Goal: Task Accomplishment & Management: Use online tool/utility

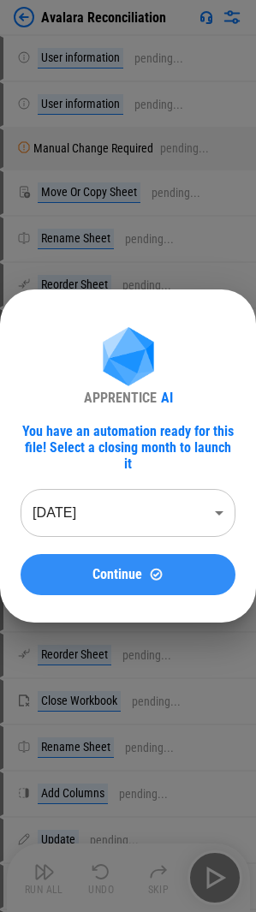
click at [84, 567] on div "Continue" at bounding box center [128, 574] width 174 height 15
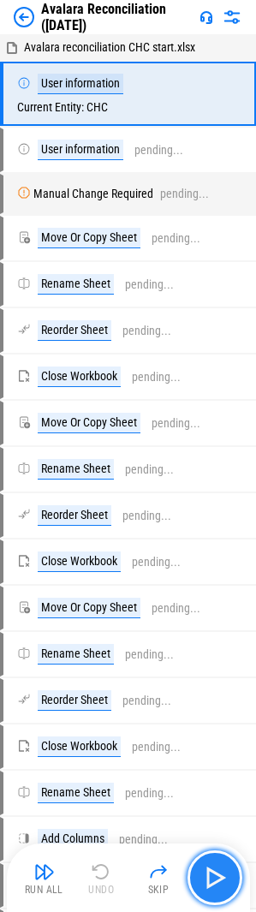
click at [204, 885] on img "button" at bounding box center [214, 877] width 27 height 27
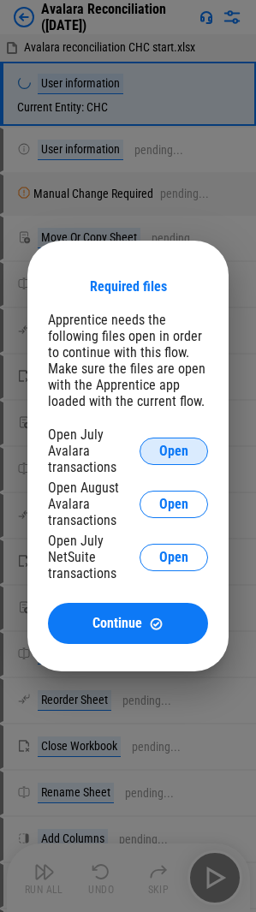
click at [179, 450] on span "Open" at bounding box center [173, 451] width 29 height 14
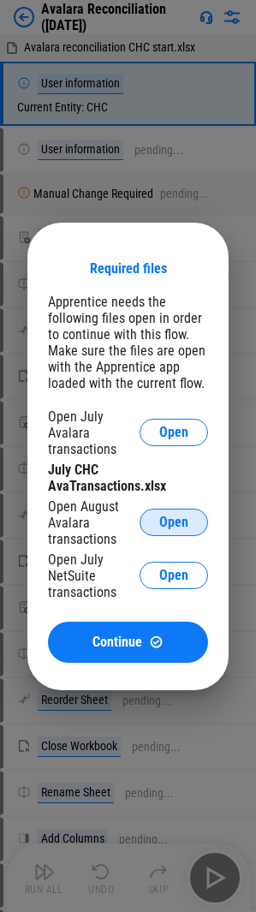
click at [171, 509] on button "Open" at bounding box center [174, 522] width 69 height 27
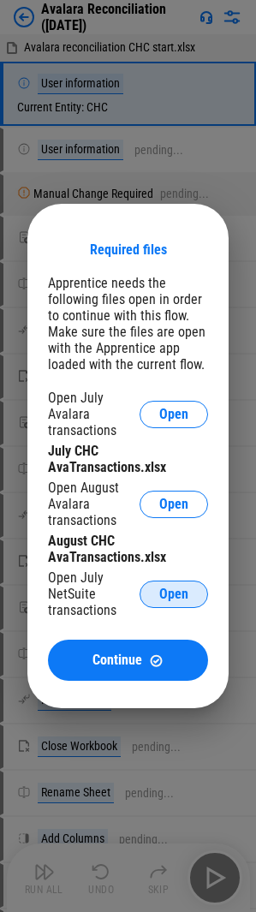
click at [172, 589] on span "Open" at bounding box center [173, 594] width 29 height 14
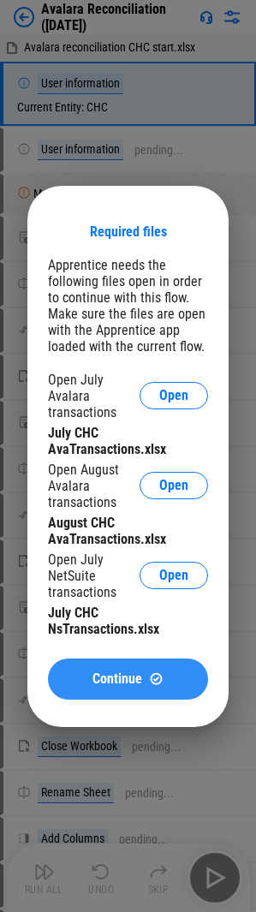
click at [114, 674] on span "Continue" at bounding box center [117, 679] width 50 height 14
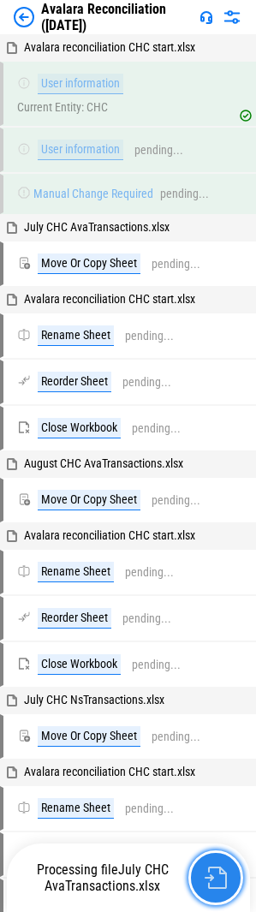
click at [204, 880] on button "button" at bounding box center [215, 877] width 55 height 55
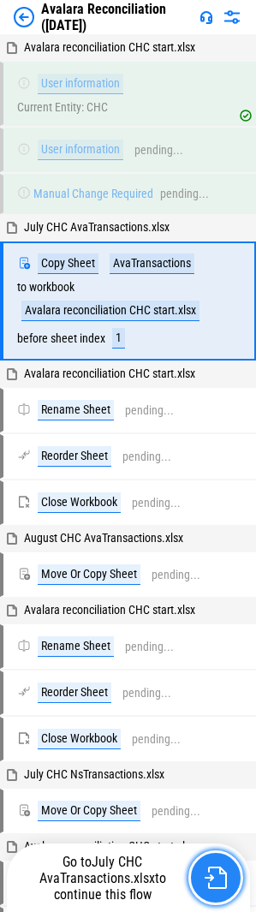
click at [210, 878] on img "button" at bounding box center [216, 878] width 22 height 22
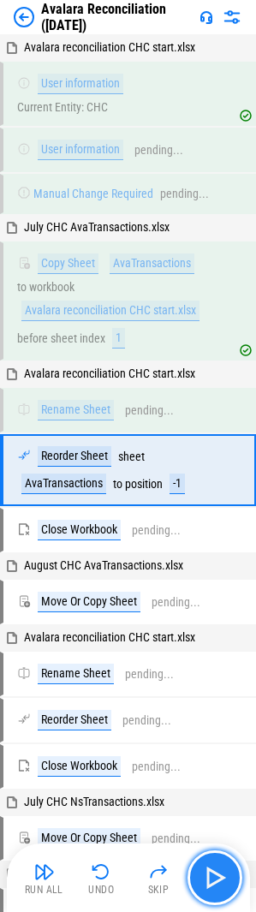
click at [210, 878] on img "button" at bounding box center [214, 877] width 27 height 27
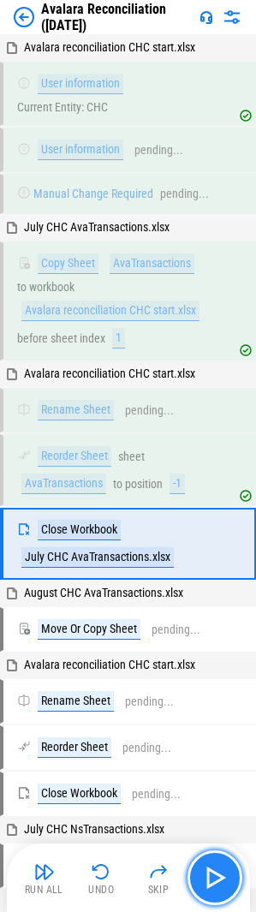
click at [210, 878] on img "button" at bounding box center [214, 877] width 27 height 27
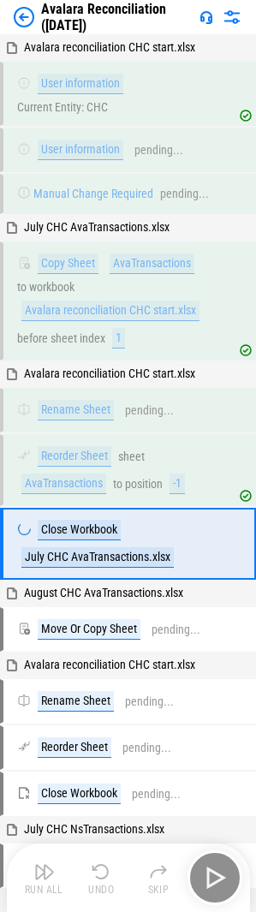
click at [210, 878] on div "Run All Undo Skip" at bounding box center [130, 877] width 226 height 55
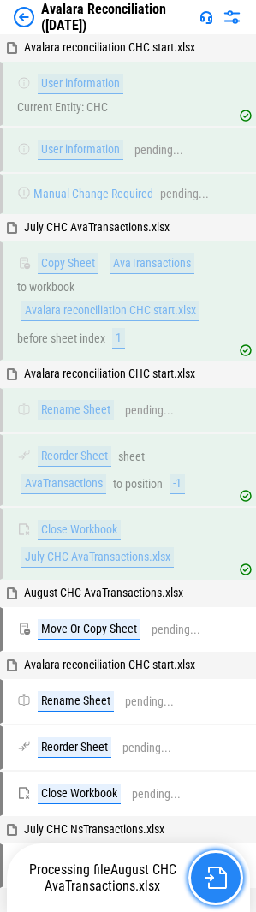
click at [227, 877] on button "button" at bounding box center [215, 877] width 55 height 55
click at [222, 876] on img "button" at bounding box center [216, 878] width 22 height 22
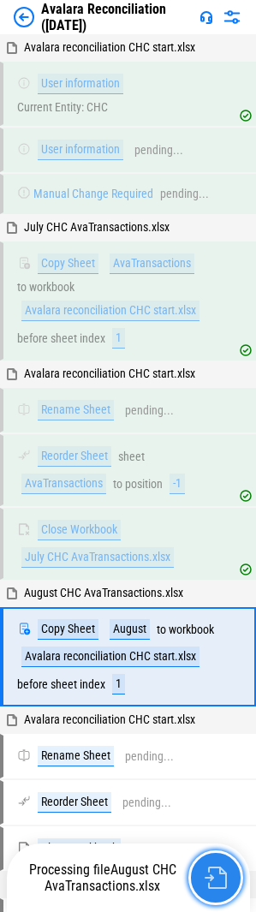
click at [219, 876] on img "button" at bounding box center [216, 878] width 22 height 22
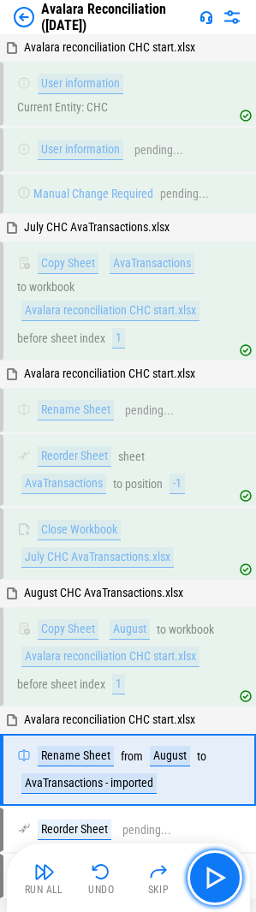
click at [219, 876] on img "button" at bounding box center [214, 877] width 27 height 27
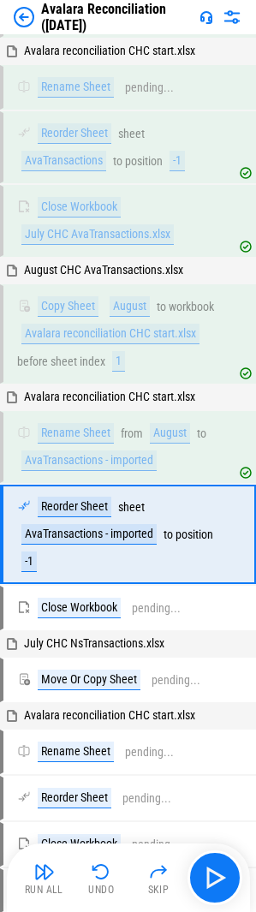
scroll to position [403, 0]
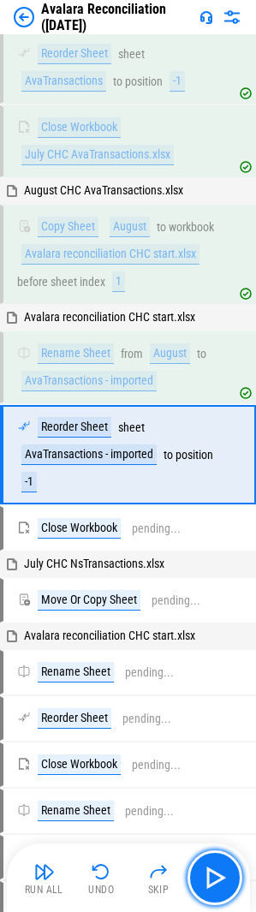
click at [218, 876] on img "button" at bounding box center [214, 877] width 27 height 27
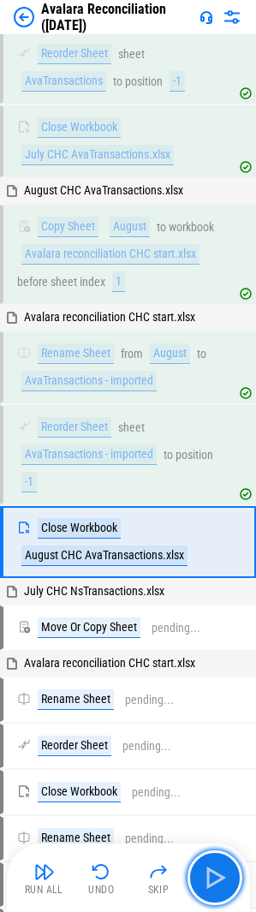
click at [218, 876] on img "button" at bounding box center [214, 877] width 27 height 27
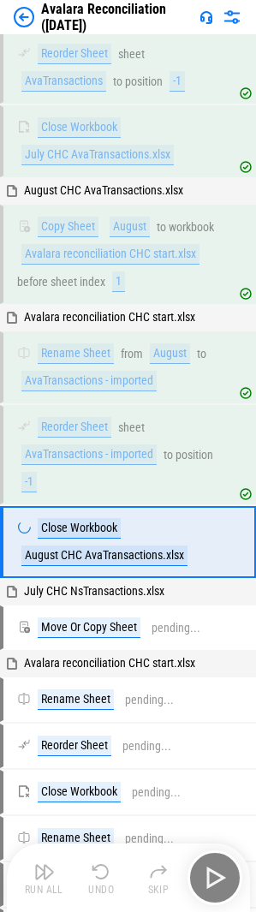
click at [218, 876] on div "Run All Undo Skip" at bounding box center [130, 877] width 226 height 55
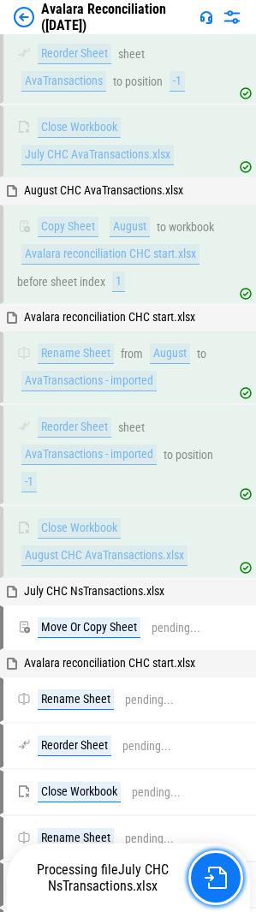
click at [218, 876] on img "button" at bounding box center [216, 878] width 22 height 22
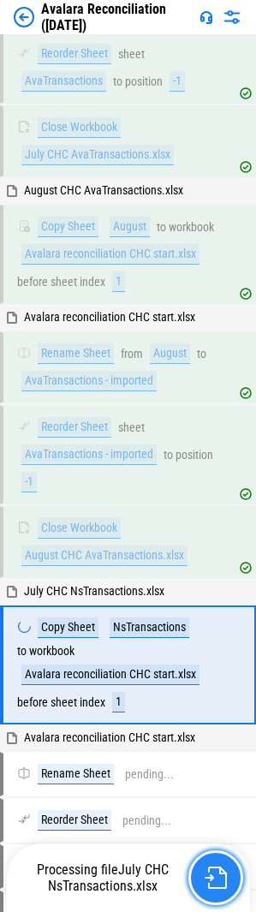
click at [218, 876] on img "button" at bounding box center [216, 878] width 22 height 22
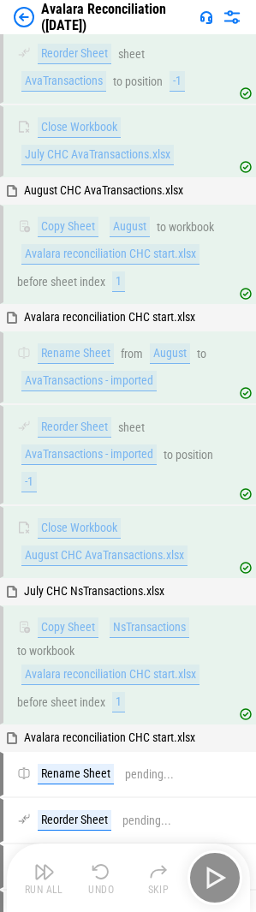
click at [218, 876] on div "Run All Undo Skip" at bounding box center [130, 877] width 226 height 55
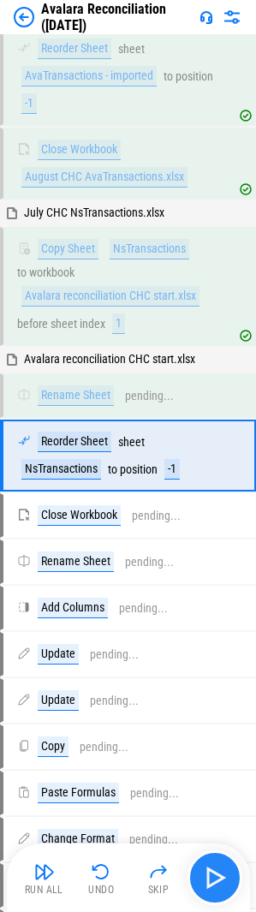
scroll to position [782, 0]
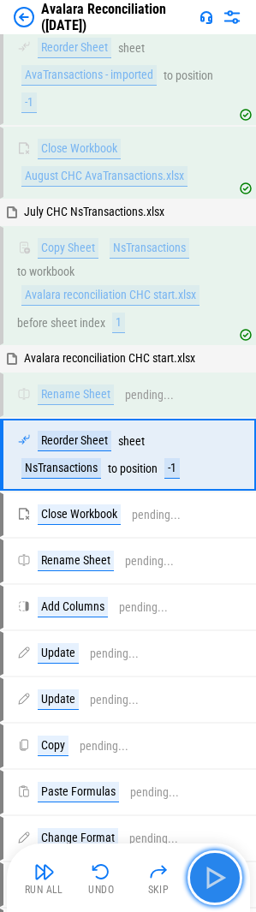
click at [218, 876] on img "button" at bounding box center [214, 877] width 27 height 27
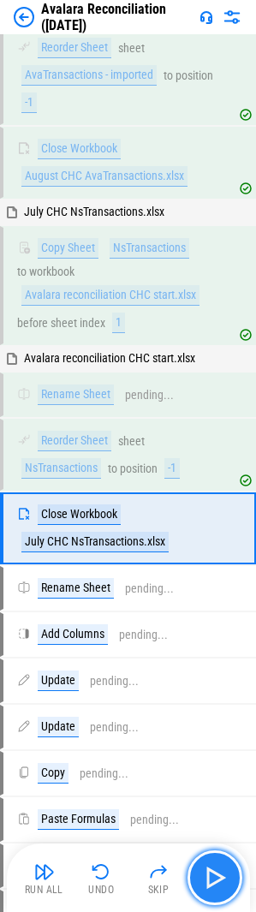
click at [218, 876] on img "button" at bounding box center [214, 877] width 27 height 27
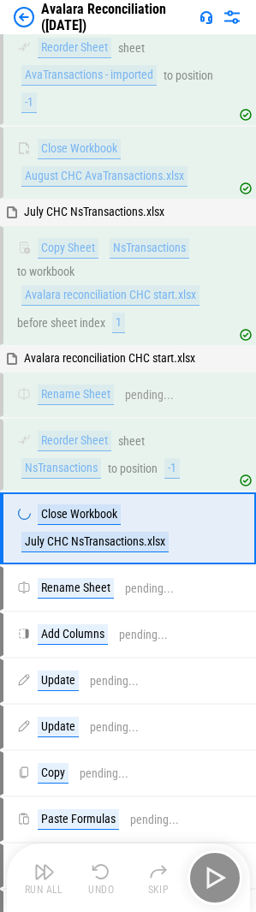
click at [218, 876] on div "Run All Undo Skip" at bounding box center [130, 877] width 226 height 55
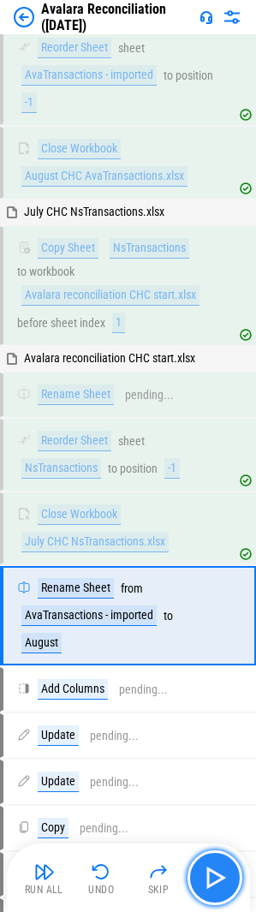
click at [218, 876] on img "button" at bounding box center [214, 877] width 27 height 27
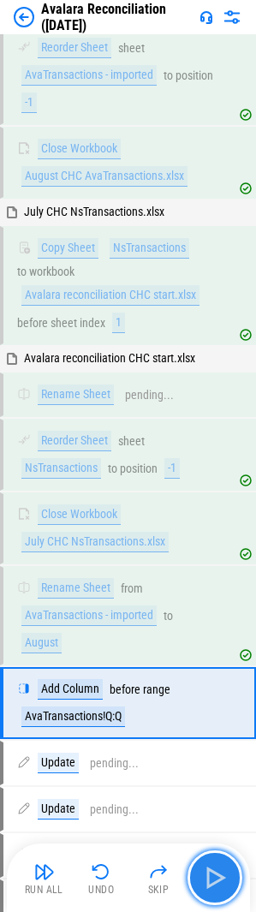
click at [218, 876] on img "button" at bounding box center [214, 877] width 27 height 27
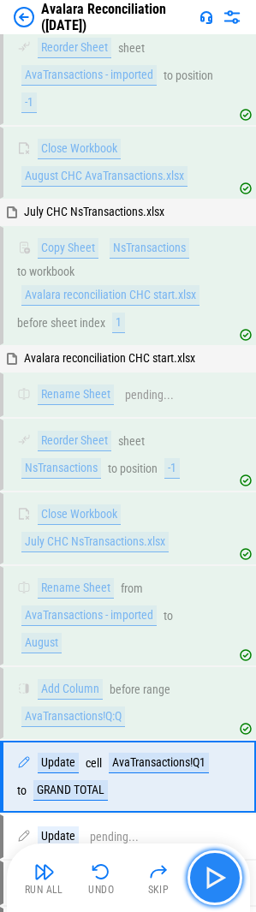
click at [218, 876] on img "button" at bounding box center [214, 877] width 27 height 27
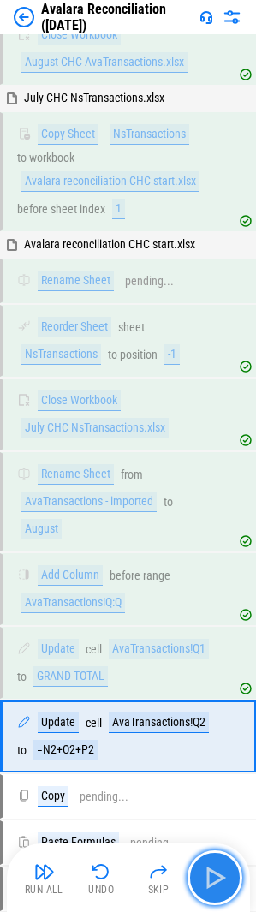
click at [218, 876] on img "button" at bounding box center [214, 877] width 27 height 27
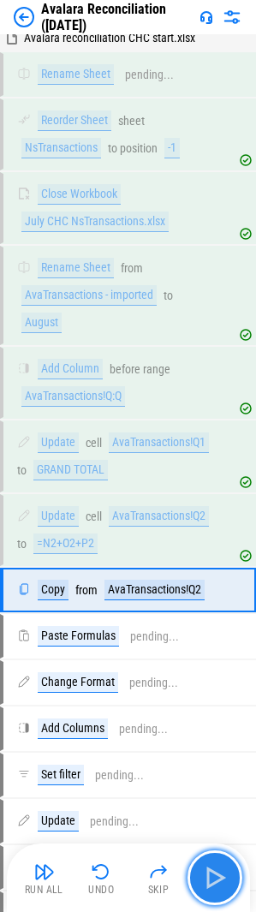
click at [218, 876] on img "button" at bounding box center [214, 877] width 27 height 27
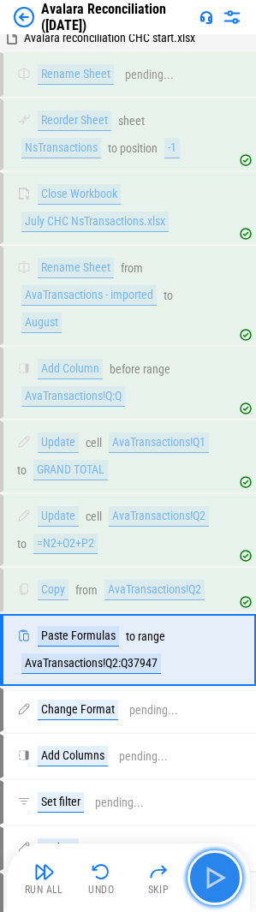
click at [217, 875] on img "button" at bounding box center [214, 877] width 27 height 27
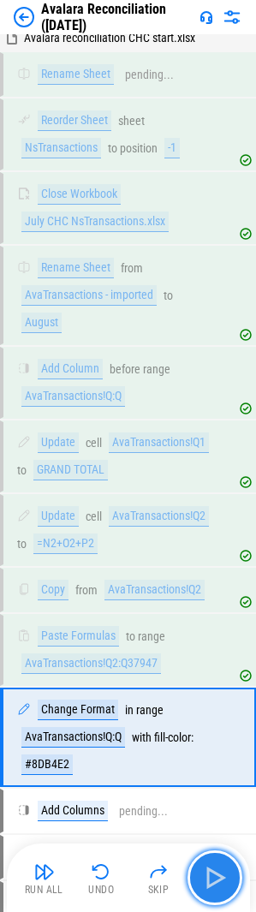
click at [217, 875] on img "button" at bounding box center [214, 877] width 27 height 27
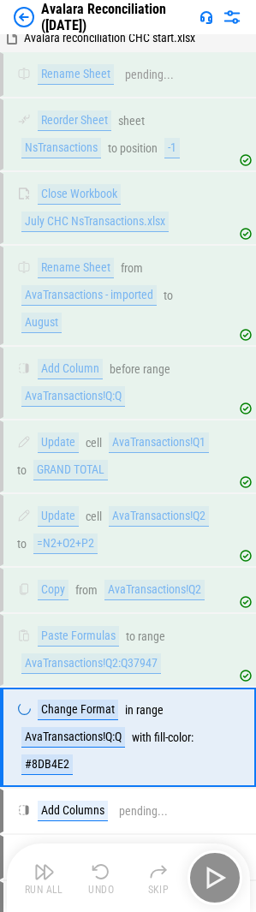
click at [217, 875] on div "Run All Undo Skip" at bounding box center [130, 877] width 226 height 55
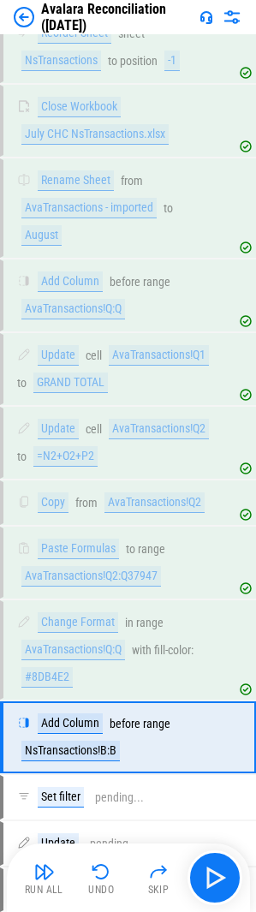
scroll to position [1472, 0]
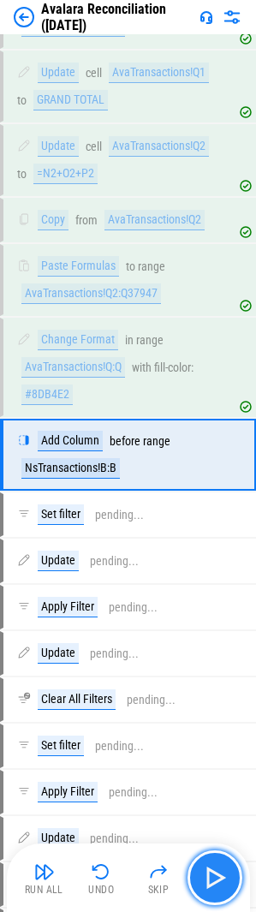
click at [218, 884] on img "button" at bounding box center [214, 877] width 27 height 27
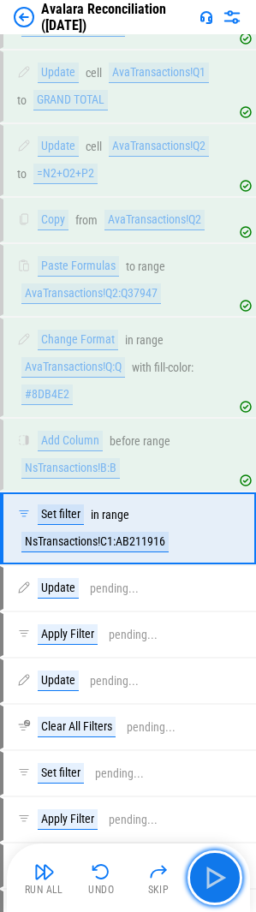
click at [218, 882] on img "button" at bounding box center [214, 877] width 27 height 27
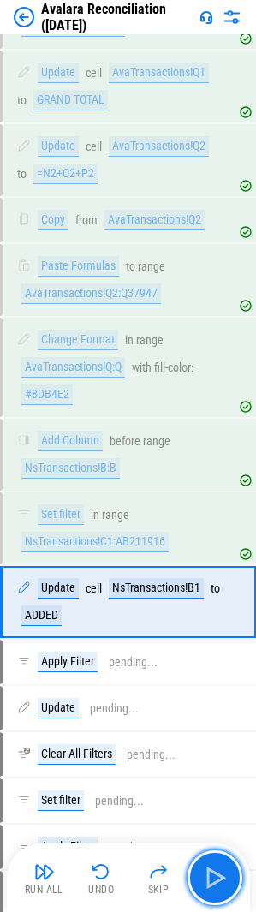
click at [218, 882] on img "button" at bounding box center [214, 877] width 27 height 27
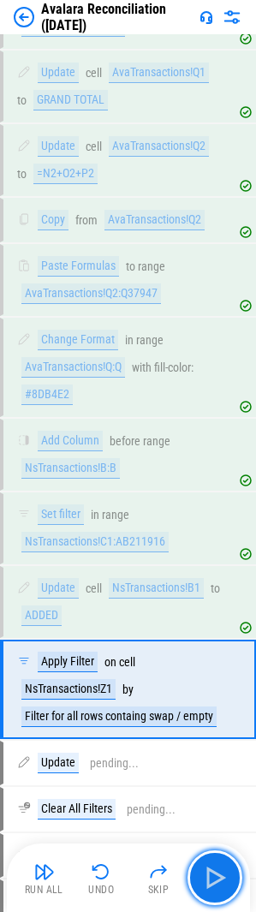
click at [218, 882] on img "button" at bounding box center [214, 877] width 27 height 27
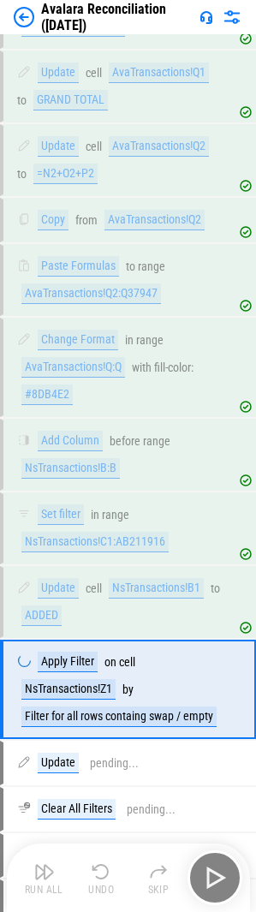
click at [218, 882] on div "Run All Undo Skip" at bounding box center [130, 877] width 226 height 55
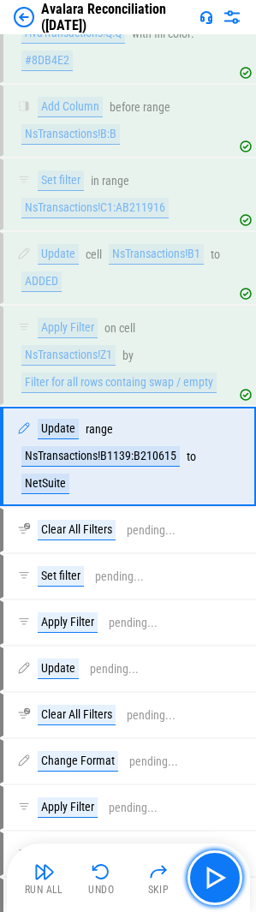
scroll to position [1808, 0]
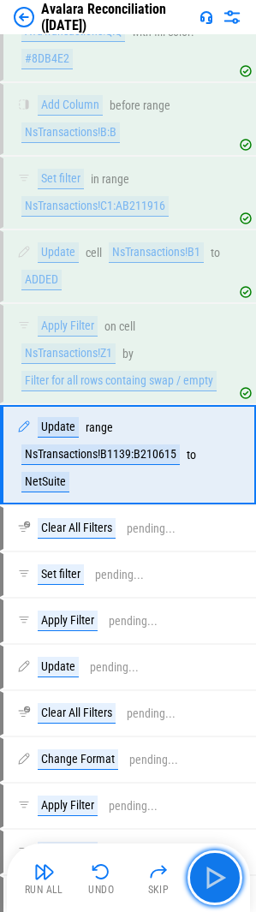
click at [217, 881] on img "button" at bounding box center [214, 877] width 27 height 27
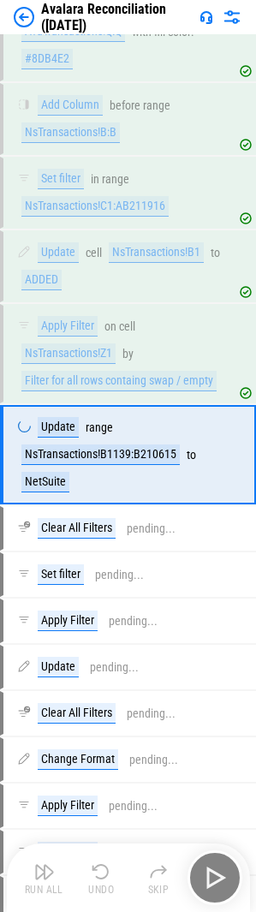
click at [217, 881] on div "Run All Undo Skip" at bounding box center [130, 877] width 226 height 55
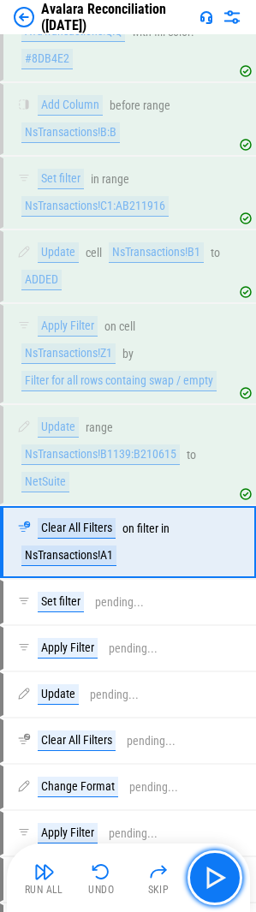
click at [217, 881] on img "button" at bounding box center [214, 877] width 27 height 27
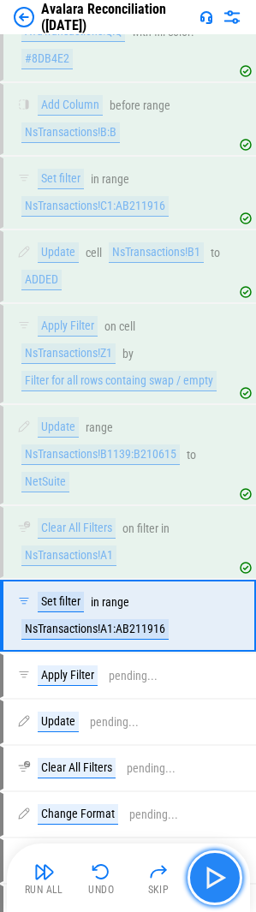
click at [217, 881] on img "button" at bounding box center [214, 877] width 27 height 27
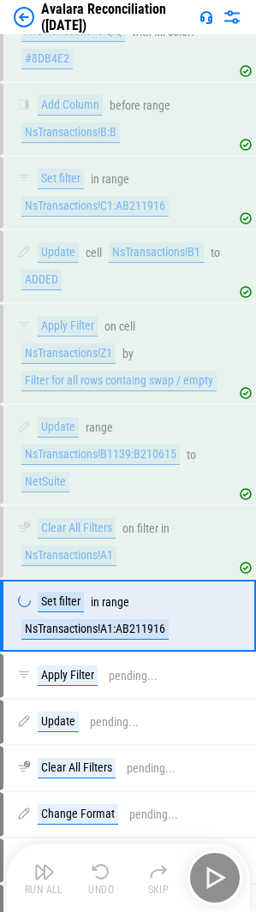
click at [217, 881] on div "Run All Undo Skip" at bounding box center [130, 877] width 226 height 55
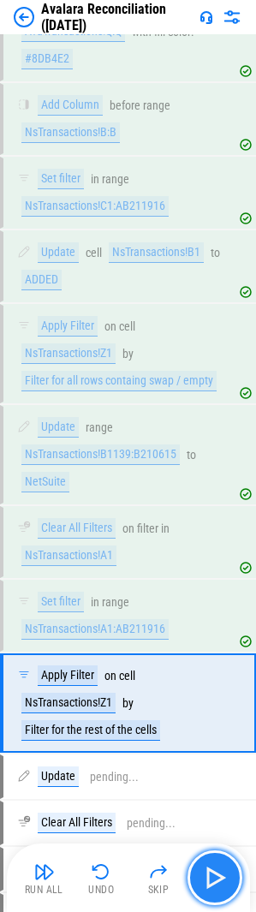
click at [217, 881] on img "button" at bounding box center [214, 877] width 27 height 27
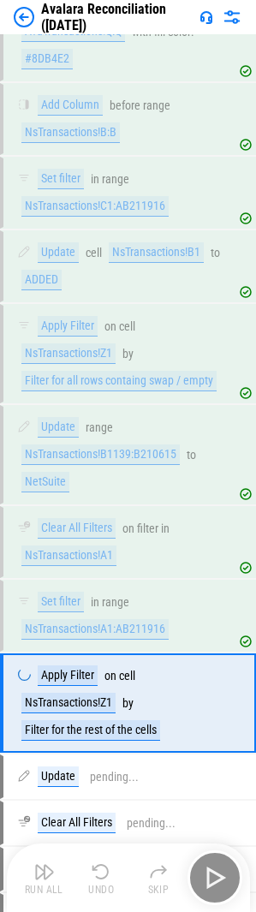
click at [217, 881] on div "Run All Undo Skip" at bounding box center [130, 877] width 226 height 55
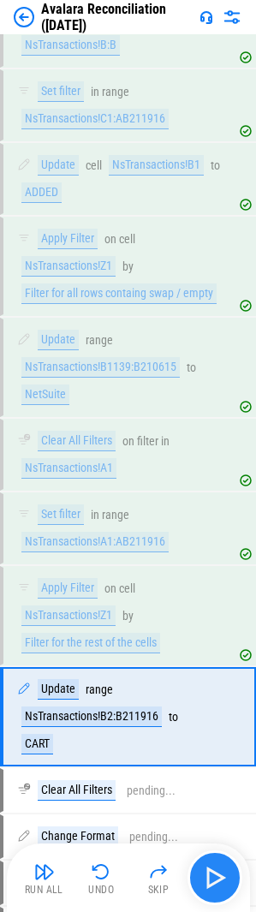
scroll to position [2157, 0]
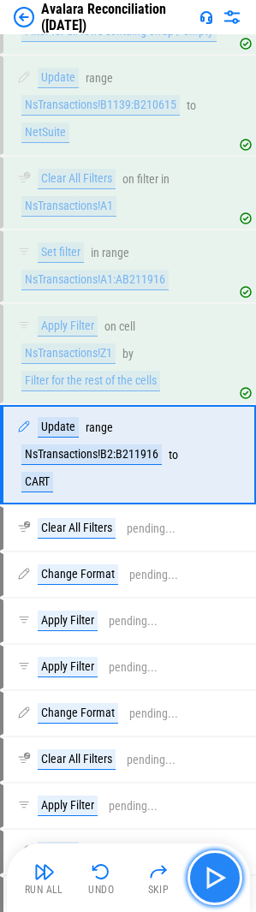
click at [213, 883] on img "button" at bounding box center [214, 877] width 27 height 27
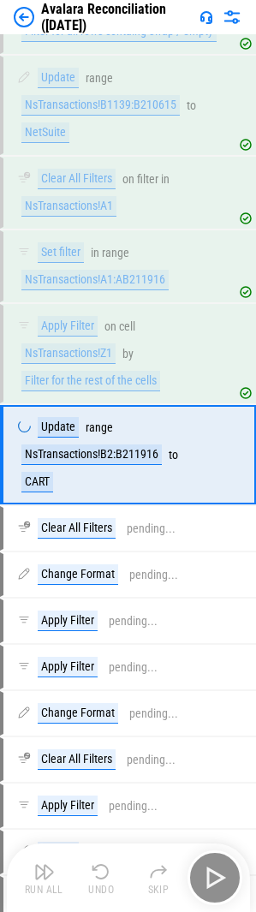
click at [213, 883] on div "Run All Undo Skip" at bounding box center [130, 877] width 226 height 55
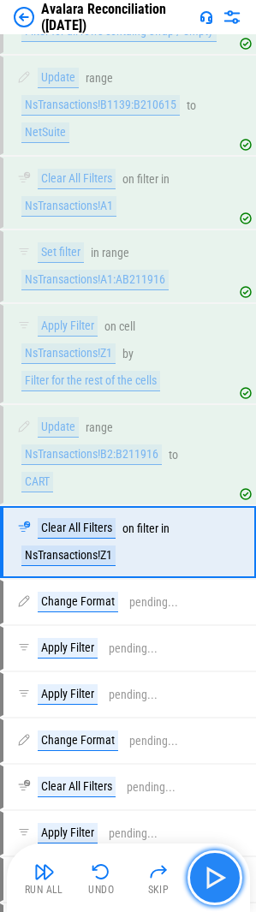
click at [213, 883] on img "button" at bounding box center [214, 877] width 27 height 27
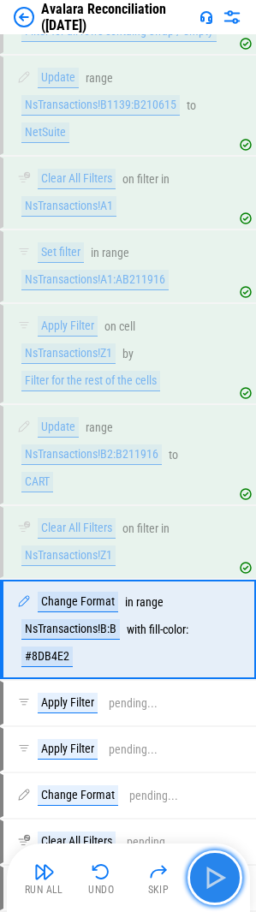
click at [213, 883] on img "button" at bounding box center [214, 877] width 27 height 27
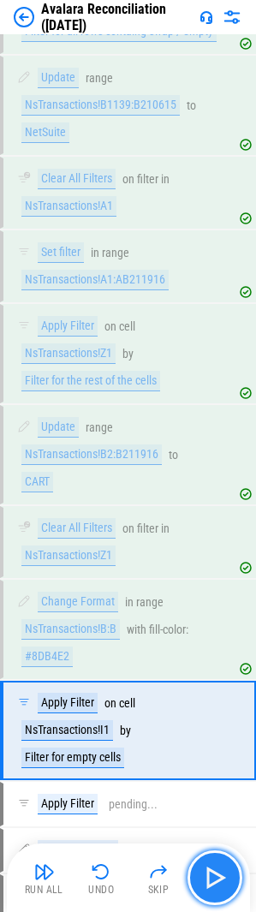
click at [213, 883] on img "button" at bounding box center [214, 877] width 27 height 27
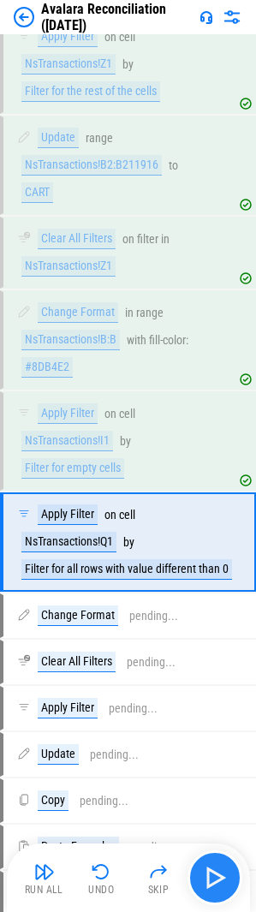
scroll to position [2534, 0]
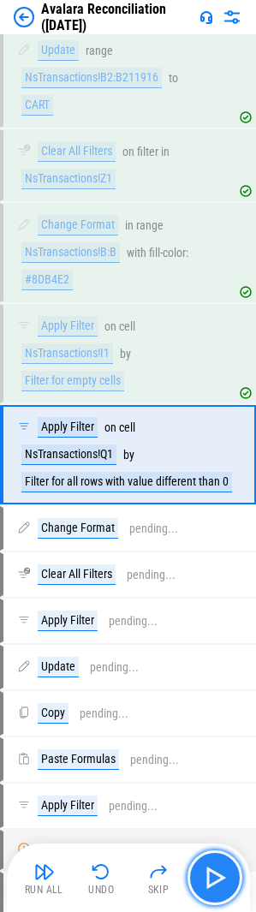
click at [213, 883] on img "button" at bounding box center [214, 877] width 27 height 27
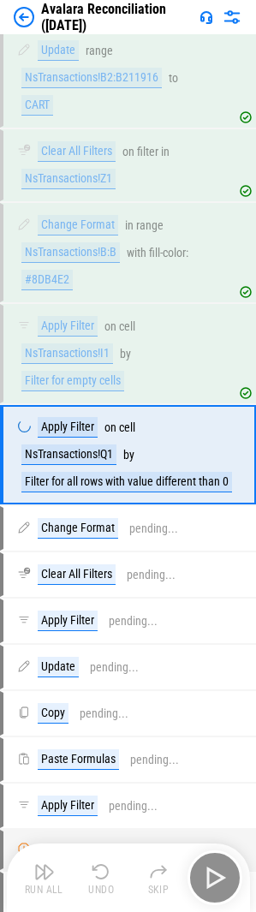
click at [213, 883] on div "Run All Undo Skip" at bounding box center [130, 877] width 226 height 55
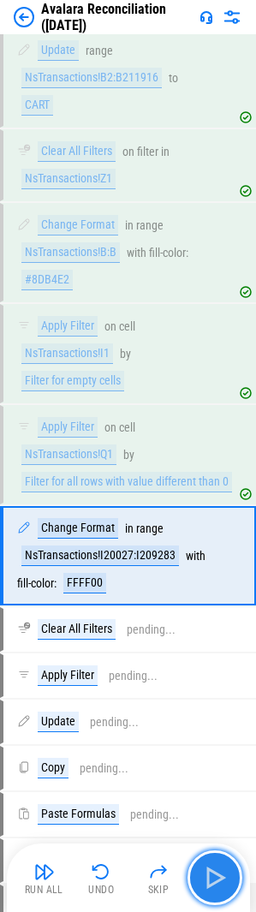
click at [213, 883] on img "button" at bounding box center [214, 877] width 27 height 27
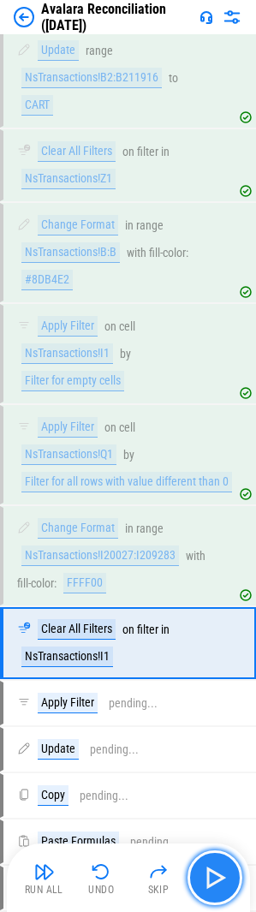
click at [213, 883] on img "button" at bounding box center [214, 877] width 27 height 27
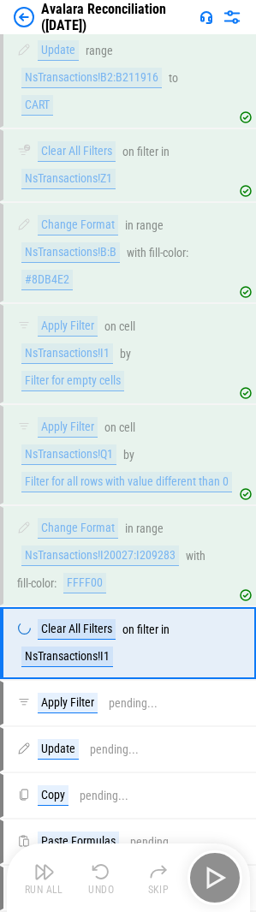
click at [213, 883] on div "Run All Undo Skip" at bounding box center [130, 877] width 226 height 55
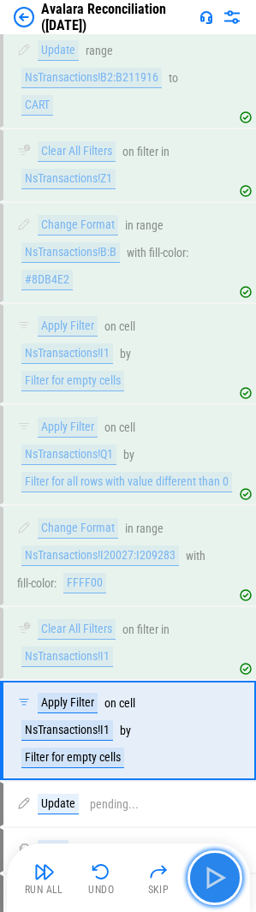
click at [213, 883] on img "button" at bounding box center [214, 877] width 27 height 27
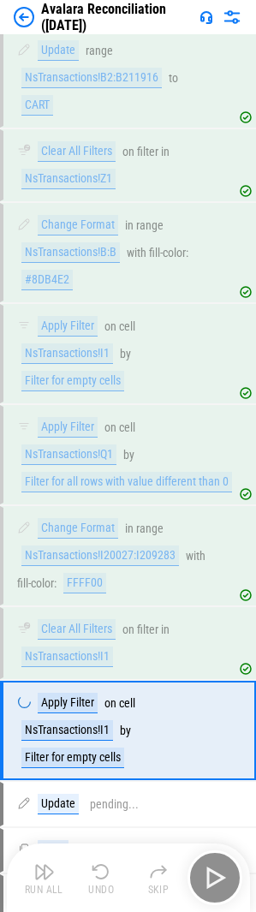
click at [213, 883] on div "Run All Undo Skip" at bounding box center [130, 877] width 226 height 55
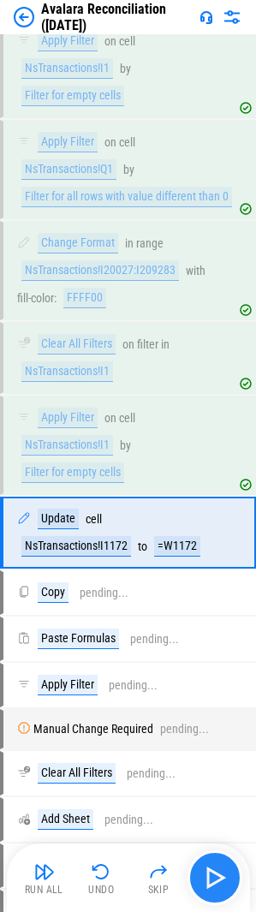
scroll to position [2897, 0]
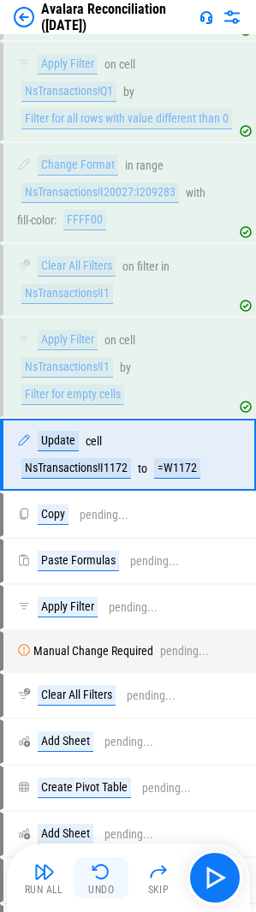
click at [110, 885] on div "Undo" at bounding box center [101, 890] width 26 height 10
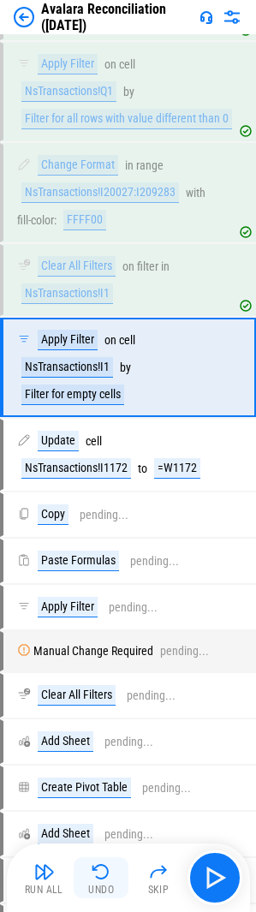
click at [110, 885] on div "Undo" at bounding box center [101, 890] width 26 height 10
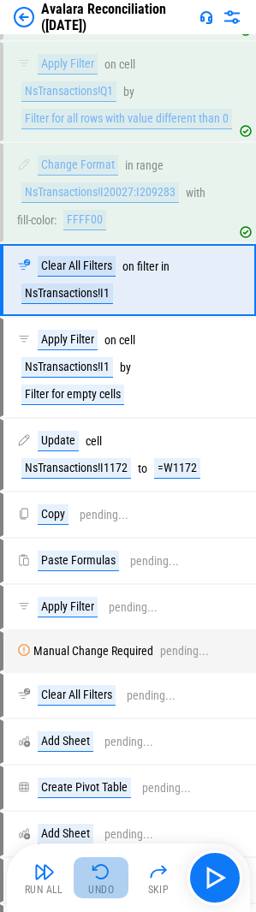
click at [100, 869] on img "button" at bounding box center [101, 872] width 21 height 21
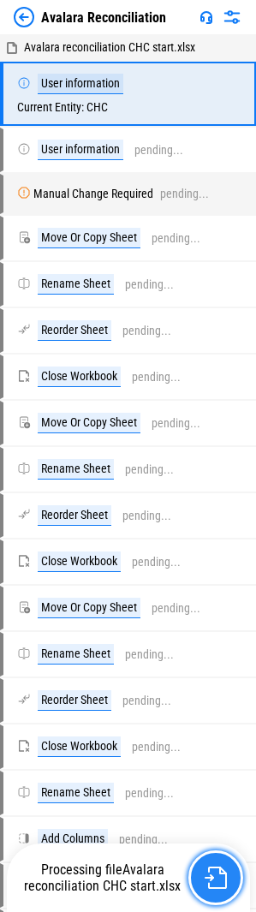
click at [210, 878] on img "button" at bounding box center [216, 878] width 22 height 22
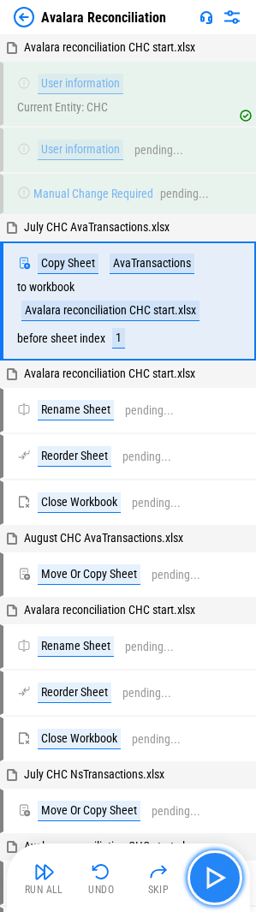
click at [210, 878] on img "button" at bounding box center [214, 877] width 27 height 27
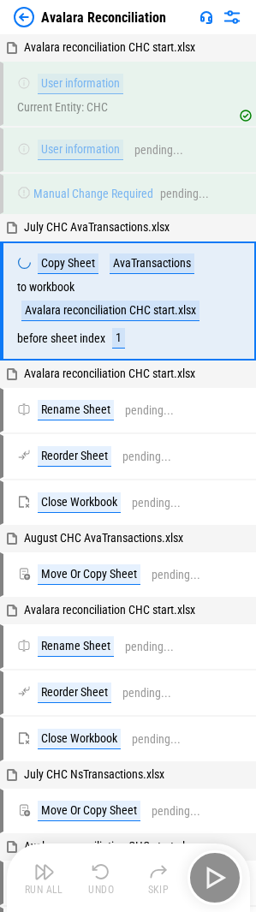
click at [210, 878] on div "Run All Undo Skip" at bounding box center [130, 877] width 226 height 55
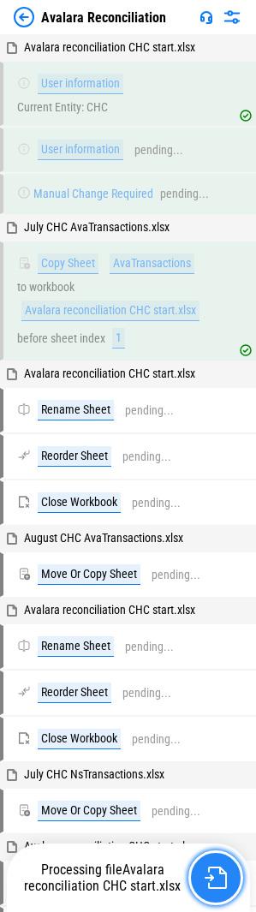
click at [210, 878] on img "button" at bounding box center [216, 878] width 22 height 22
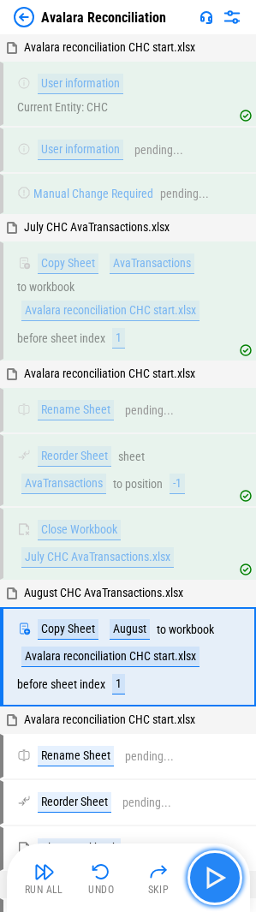
click at [223, 876] on img "button" at bounding box center [214, 877] width 27 height 27
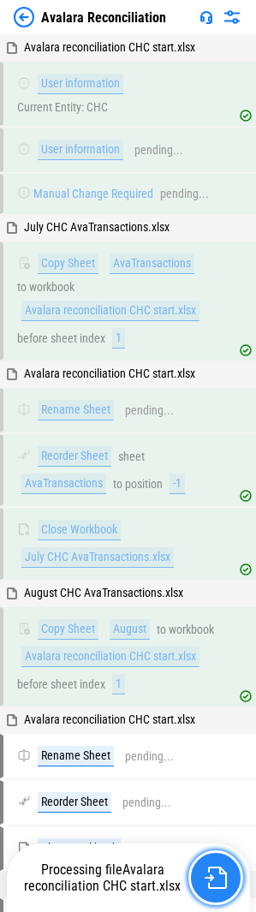
click at [222, 876] on img "button" at bounding box center [216, 878] width 22 height 22
click at [219, 876] on img "button" at bounding box center [216, 878] width 22 height 22
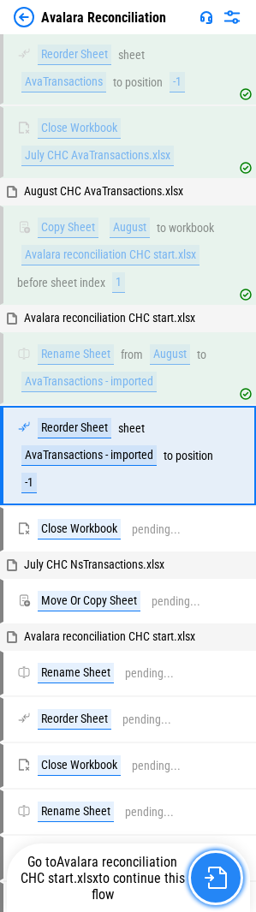
scroll to position [403, 0]
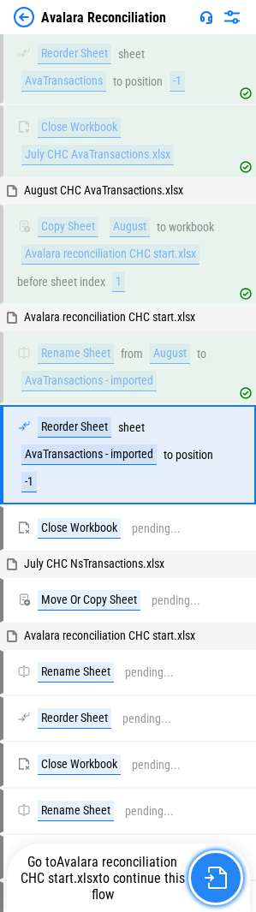
click at [218, 876] on img "button" at bounding box center [216, 878] width 22 height 22
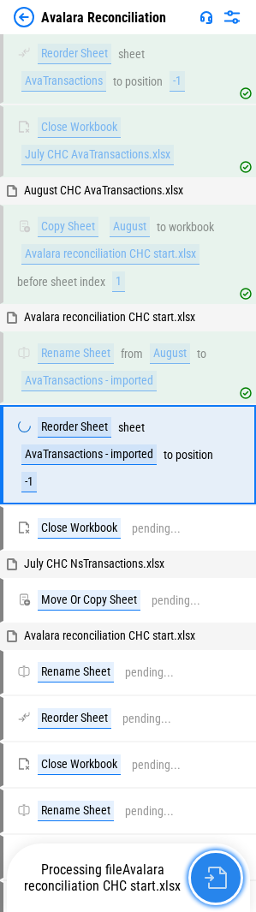
click at [218, 876] on img "button" at bounding box center [216, 878] width 22 height 22
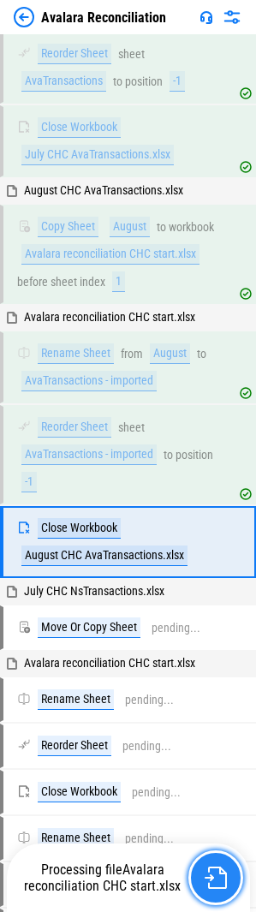
click at [218, 876] on img "button" at bounding box center [216, 878] width 22 height 22
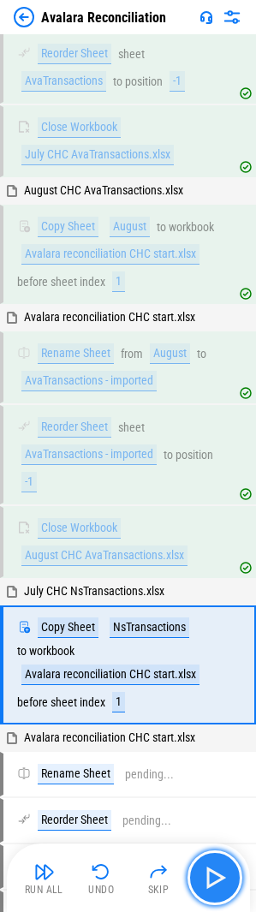
click at [218, 876] on img "button" at bounding box center [214, 877] width 27 height 27
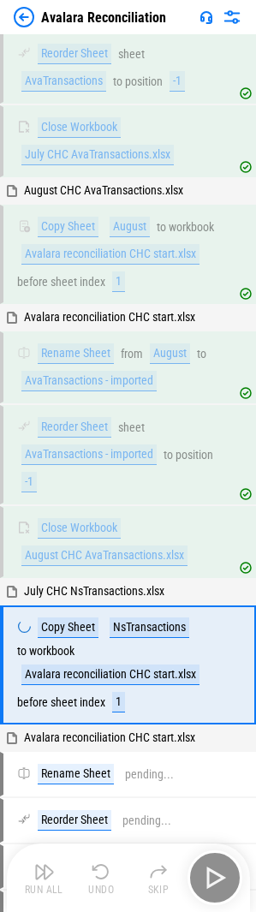
click at [218, 876] on div "Run All Undo Skip" at bounding box center [130, 877] width 226 height 55
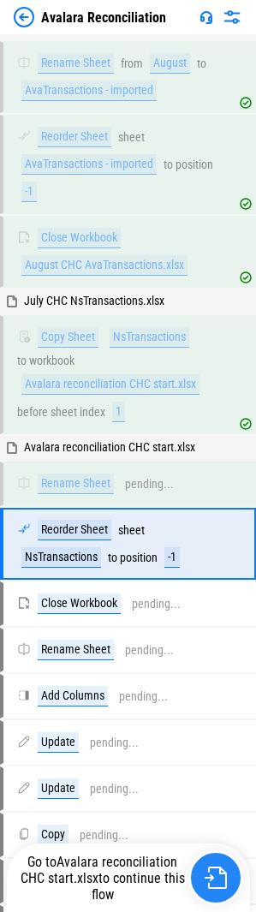
scroll to position [782, 0]
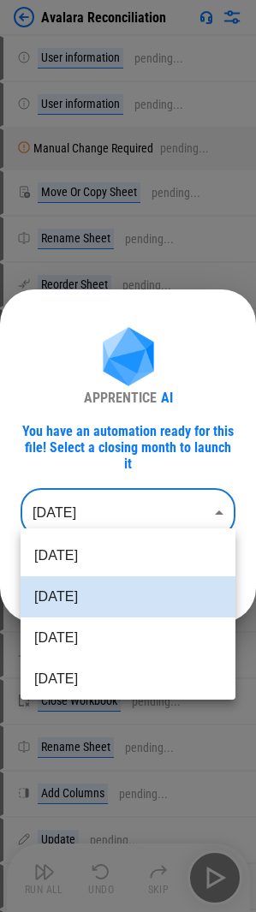
click at [96, 490] on body "Avalara Reconciliation User information pending... User information pending... …" at bounding box center [128, 456] width 256 height 912
click at [94, 504] on div at bounding box center [128, 456] width 256 height 912
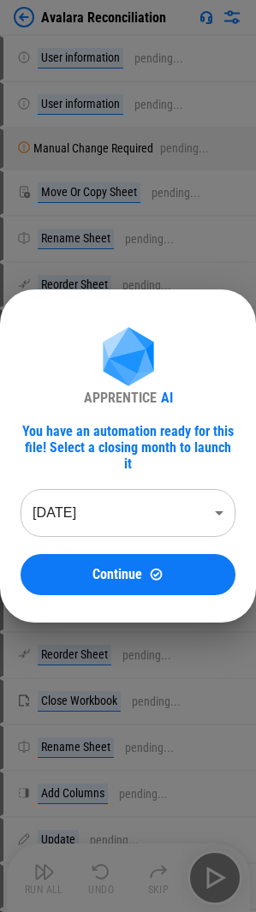
click at [100, 568] on span "Continue" at bounding box center [117, 575] width 50 height 14
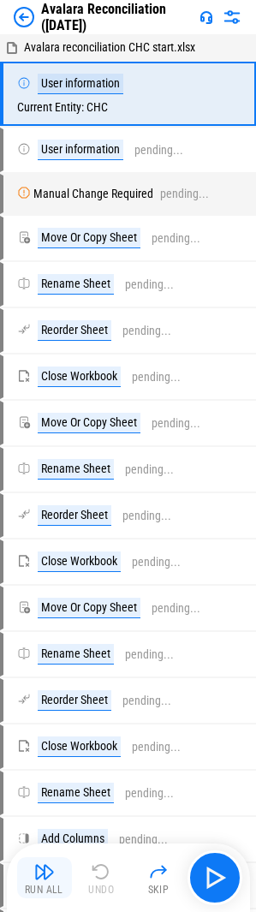
click at [54, 877] on img "button" at bounding box center [44, 872] width 21 height 21
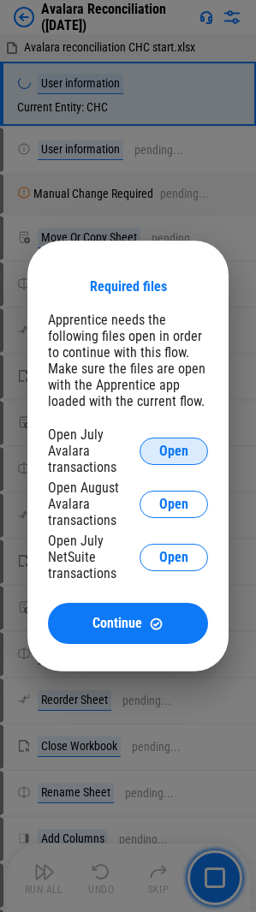
click at [172, 464] on button "Open" at bounding box center [174, 451] width 69 height 27
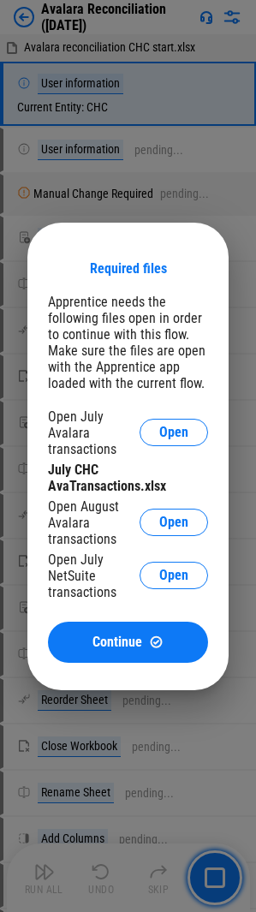
click at [166, 504] on div "Open August Avalara transactions Open" at bounding box center [128, 522] width 160 height 49
click at [166, 512] on button "Open" at bounding box center [174, 522] width 69 height 27
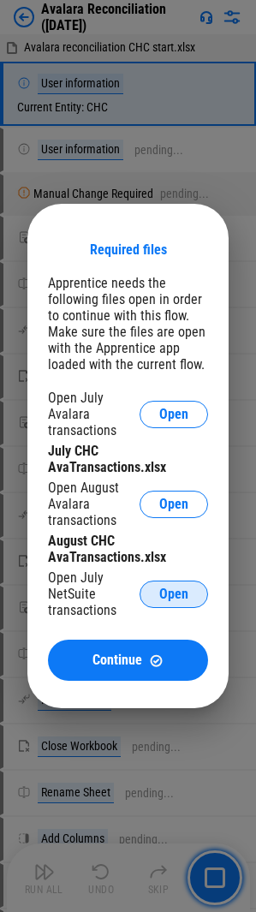
click at [148, 593] on button "Open" at bounding box center [174, 594] width 69 height 27
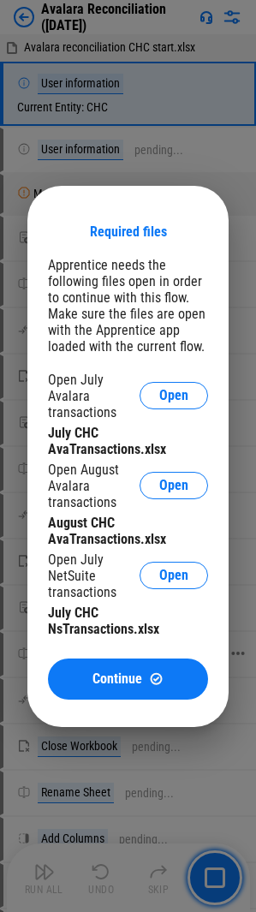
click at [148, 669] on button "Continue" at bounding box center [128, 679] width 160 height 41
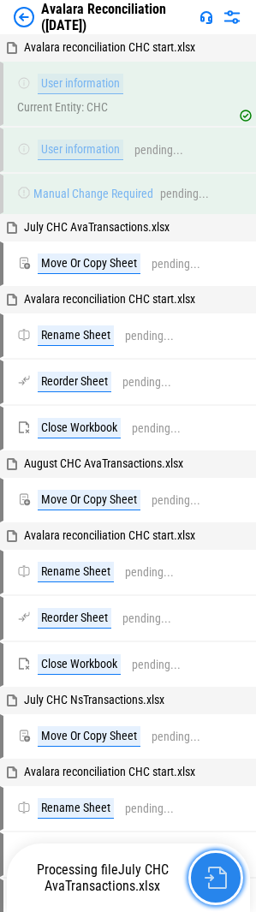
click at [212, 852] on button "button" at bounding box center [215, 877] width 55 height 55
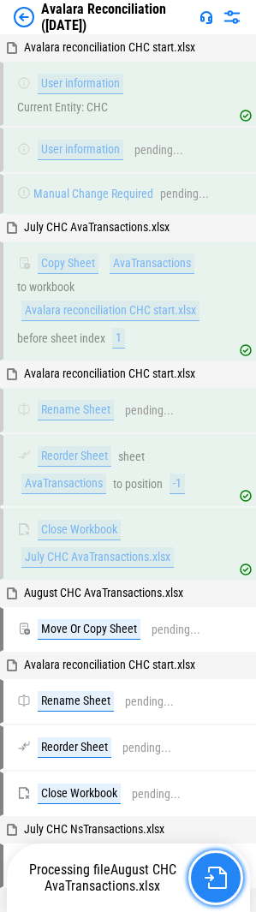
click at [224, 874] on img "button" at bounding box center [216, 878] width 22 height 22
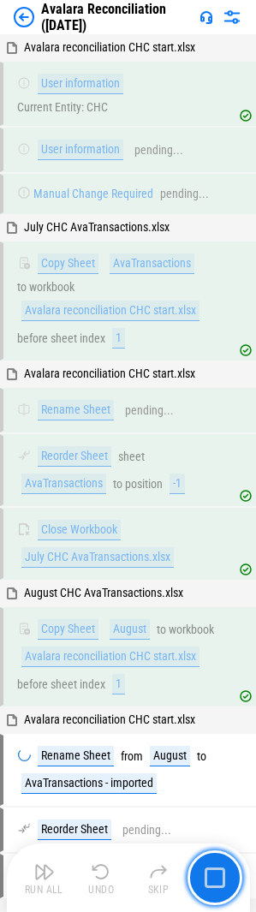
click at [218, 874] on img "button" at bounding box center [215, 878] width 21 height 21
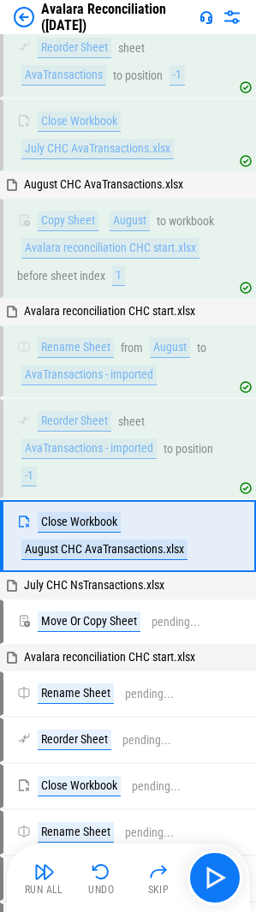
scroll to position [490, 0]
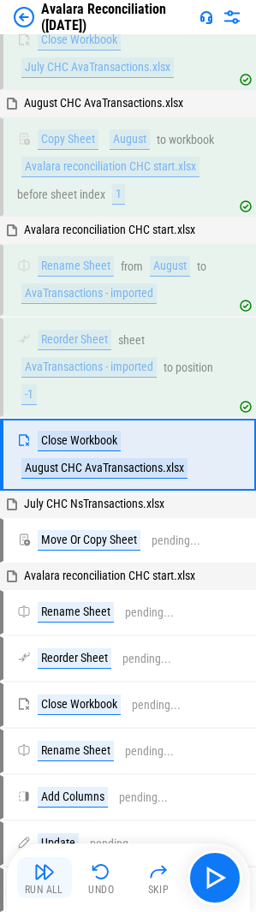
click at [61, 876] on button "Run All" at bounding box center [44, 877] width 55 height 41
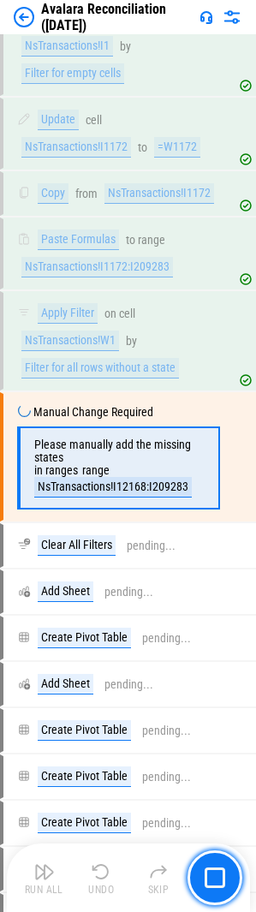
scroll to position [3220, 0]
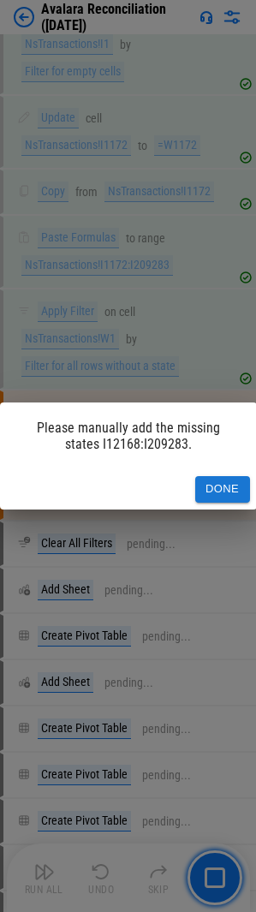
click at [202, 478] on button "Done" at bounding box center [222, 489] width 55 height 27
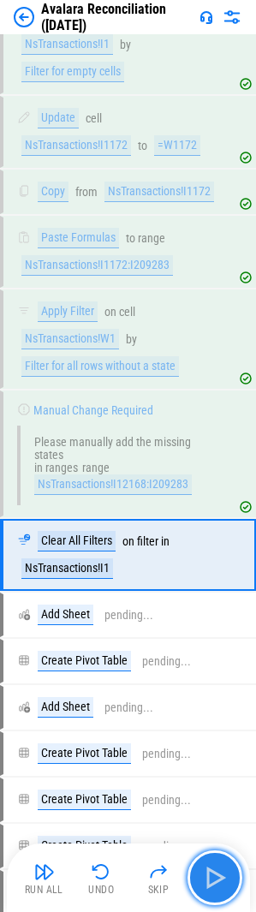
click at [222, 880] on img "button" at bounding box center [214, 877] width 27 height 27
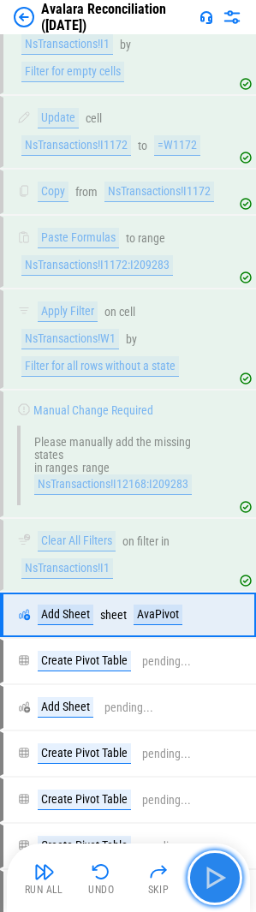
click at [222, 880] on img "button" at bounding box center [214, 877] width 27 height 27
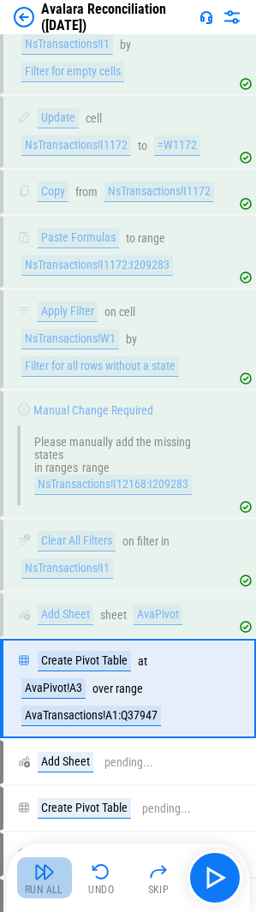
click at [33, 874] on button "Run All" at bounding box center [44, 877] width 55 height 41
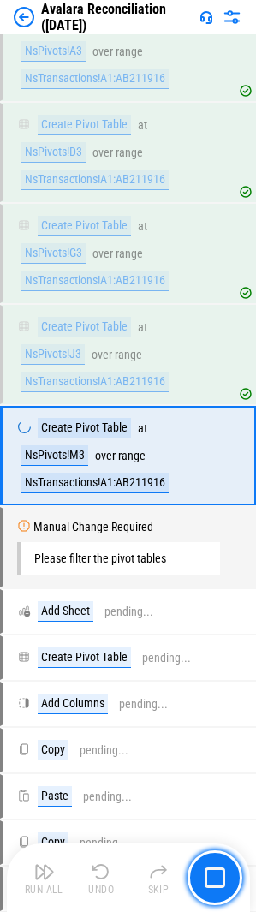
scroll to position [4005, 0]
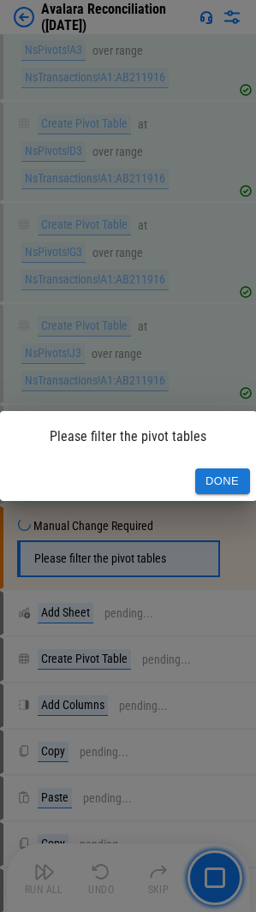
click at [219, 490] on button "Done" at bounding box center [222, 481] width 55 height 27
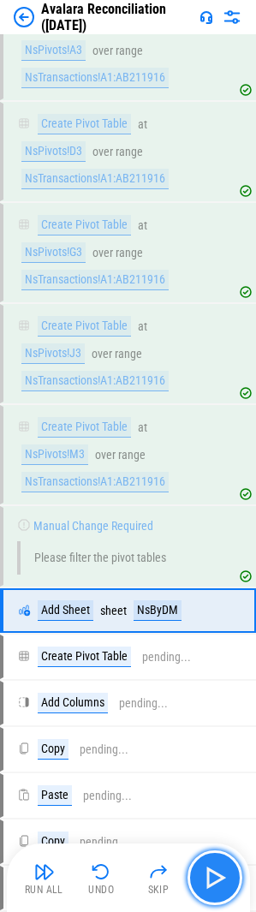
click at [211, 865] on img "button" at bounding box center [214, 877] width 27 height 27
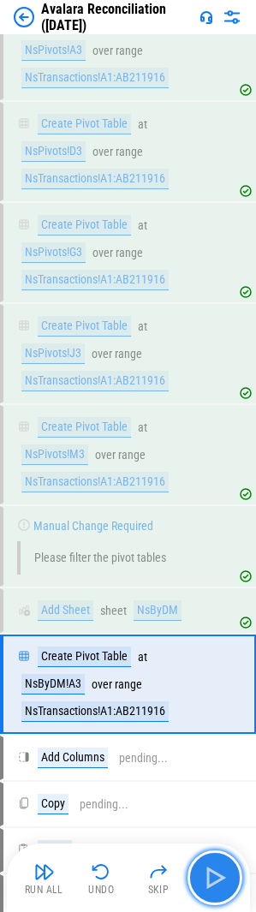
click at [211, 865] on img "button" at bounding box center [214, 877] width 27 height 27
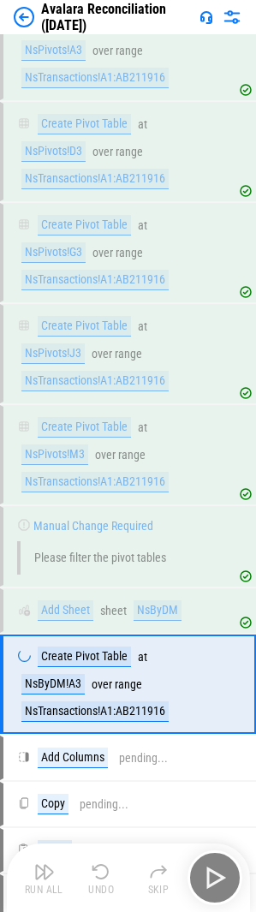
click at [209, 866] on div "Run All Undo Skip" at bounding box center [130, 877] width 226 height 55
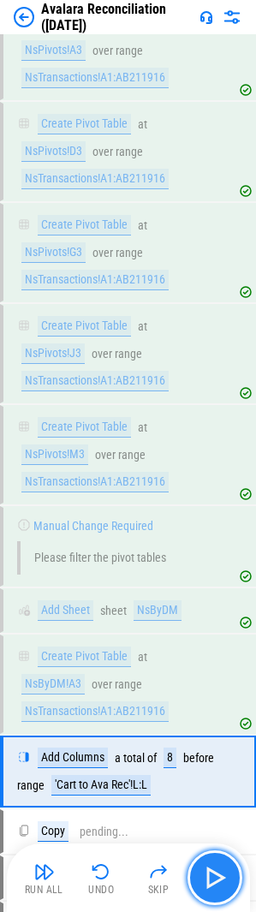
click at [214, 871] on img "button" at bounding box center [214, 877] width 27 height 27
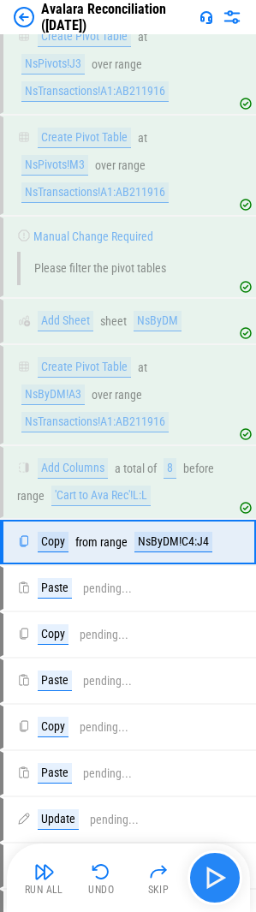
scroll to position [4382, 0]
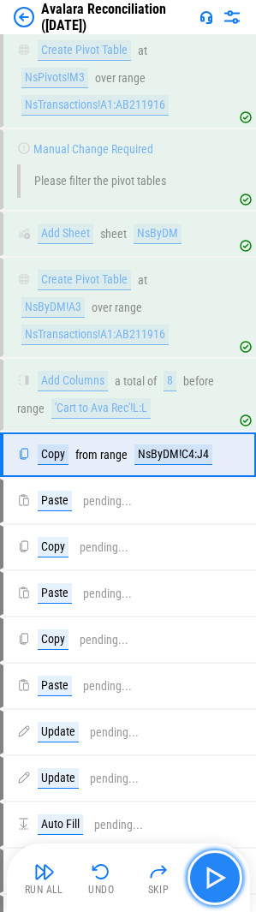
click at [230, 874] on button "button" at bounding box center [215, 877] width 55 height 55
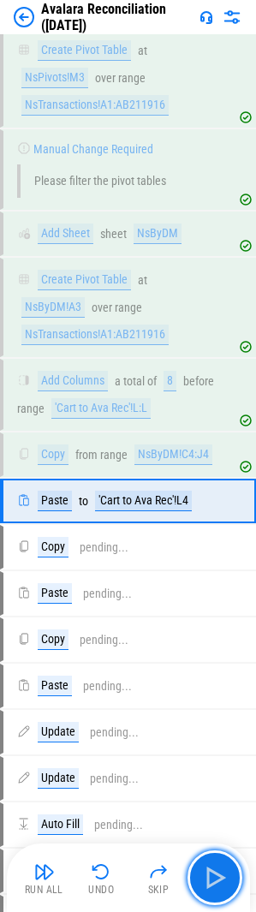
click at [218, 876] on img "button" at bounding box center [214, 877] width 27 height 27
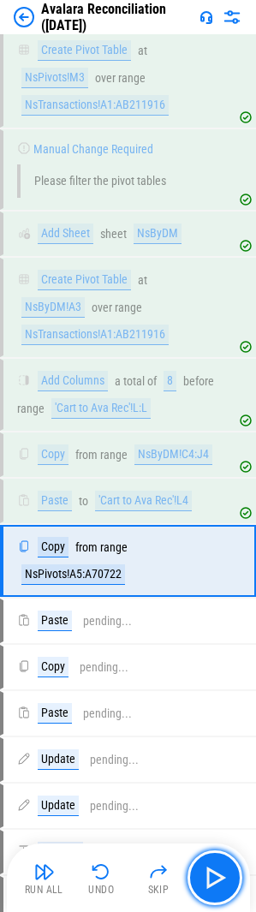
click at [218, 876] on img "button" at bounding box center [214, 877] width 27 height 27
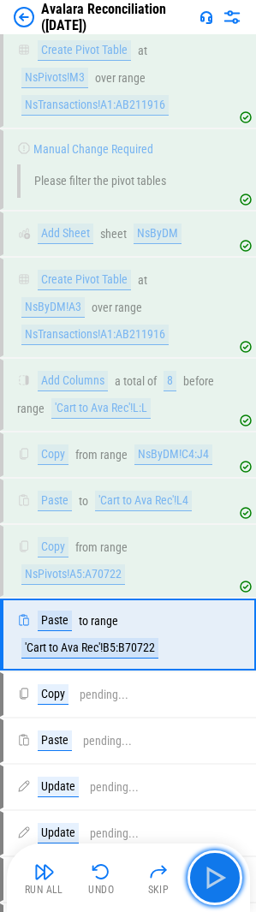
click at [218, 876] on img "button" at bounding box center [214, 877] width 27 height 27
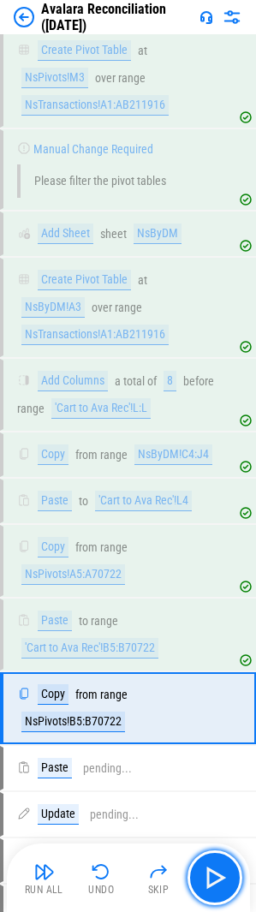
click at [218, 876] on img "button" at bounding box center [214, 877] width 27 height 27
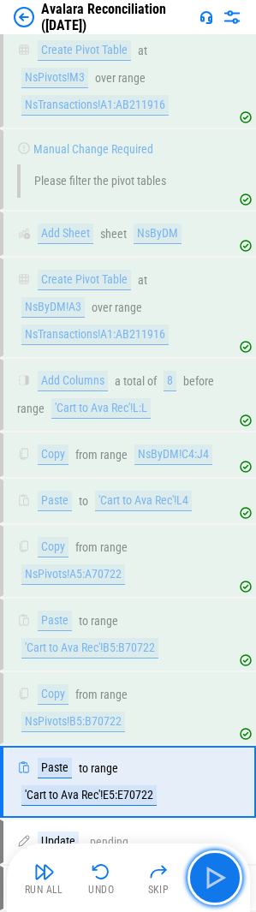
click at [218, 876] on img "button" at bounding box center [214, 877] width 27 height 27
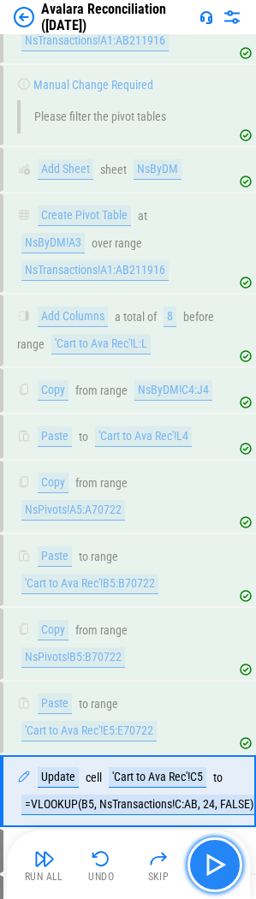
click at [218, 876] on img "button" at bounding box center [214, 864] width 27 height 27
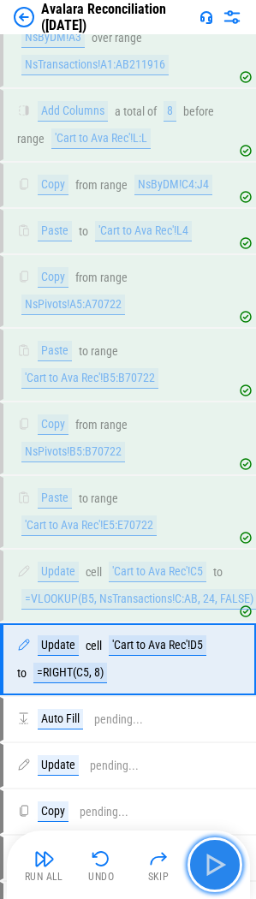
click at [218, 876] on img "button" at bounding box center [214, 864] width 27 height 27
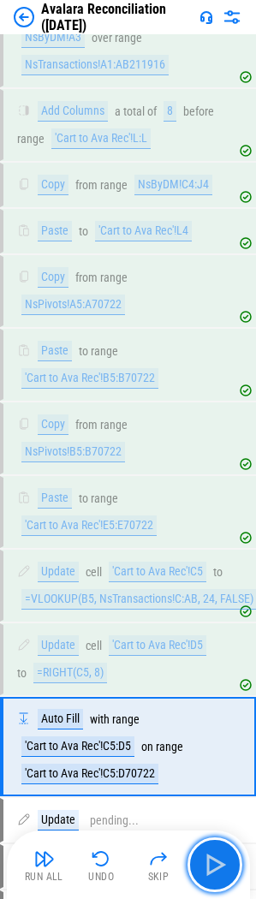
click at [217, 876] on img "button" at bounding box center [214, 864] width 27 height 27
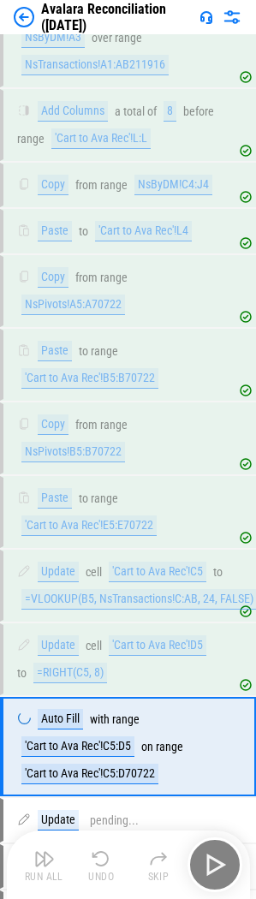
click at [217, 876] on div "Run All Undo Skip" at bounding box center [130, 865] width 226 height 55
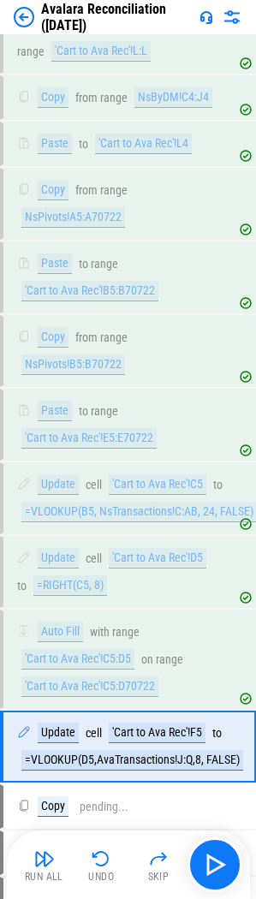
scroll to position [5037, 0]
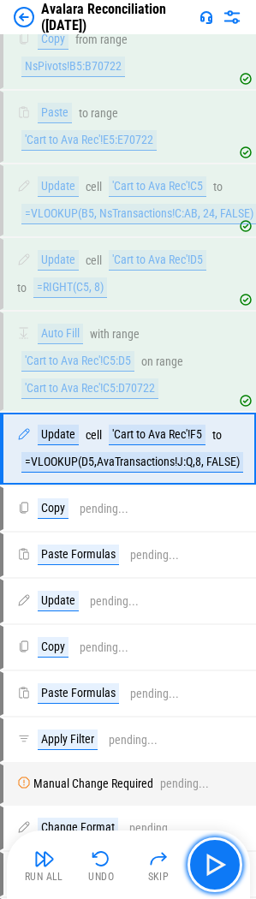
click at [216, 876] on img "button" at bounding box center [214, 864] width 27 height 27
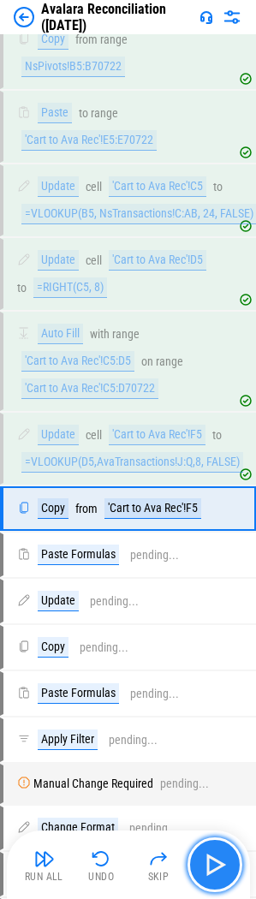
click at [225, 861] on img "button" at bounding box center [214, 864] width 27 height 27
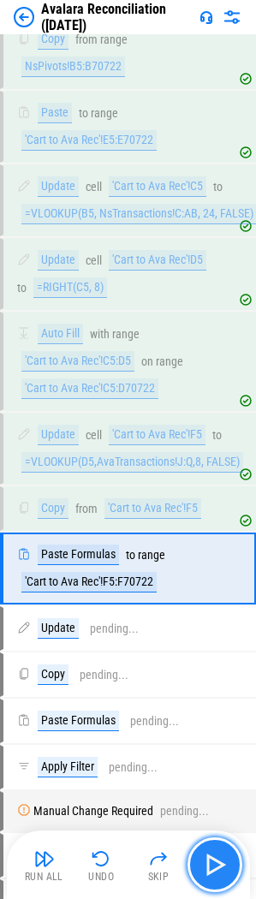
click at [225, 861] on img "button" at bounding box center [214, 864] width 27 height 27
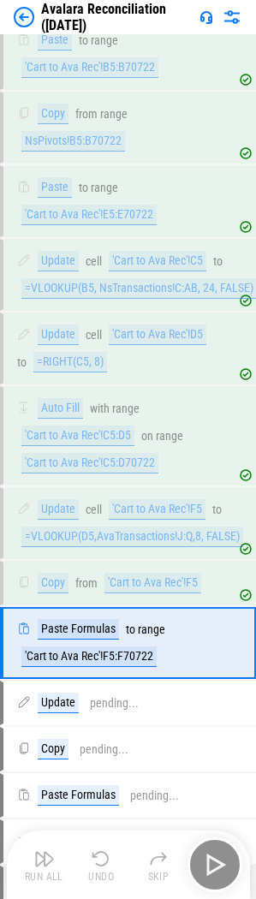
scroll to position [4952, 0]
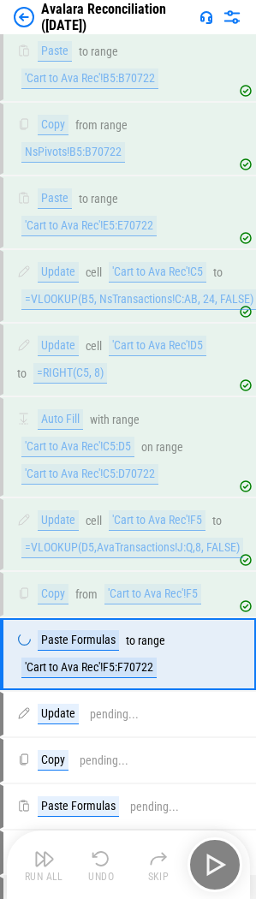
click at [225, 861] on div "Run All Undo Skip" at bounding box center [130, 865] width 226 height 55
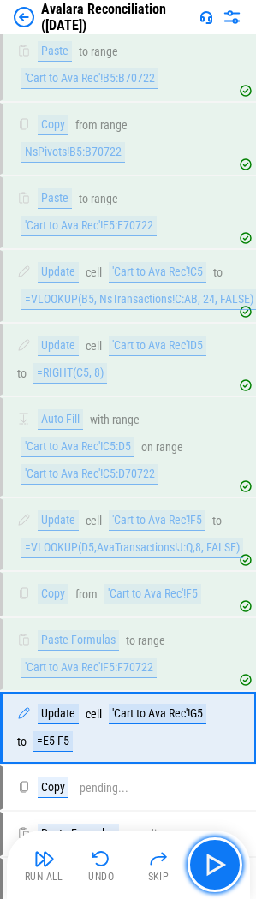
click at [225, 861] on img "button" at bounding box center [214, 864] width 27 height 27
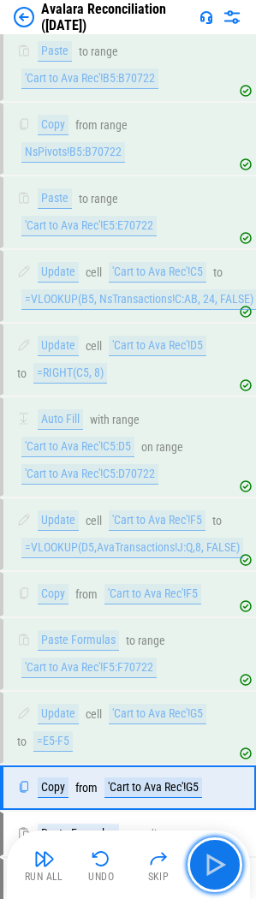
click at [225, 861] on img "button" at bounding box center [214, 864] width 27 height 27
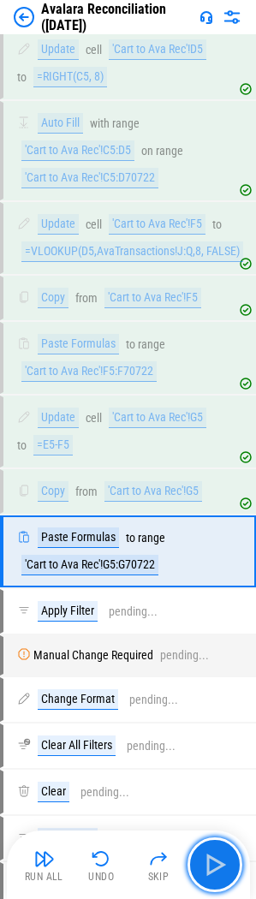
click at [225, 861] on img "button" at bounding box center [214, 864] width 27 height 27
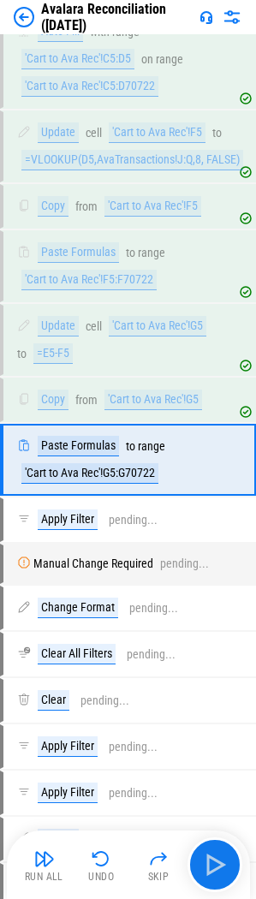
scroll to position [5351, 0]
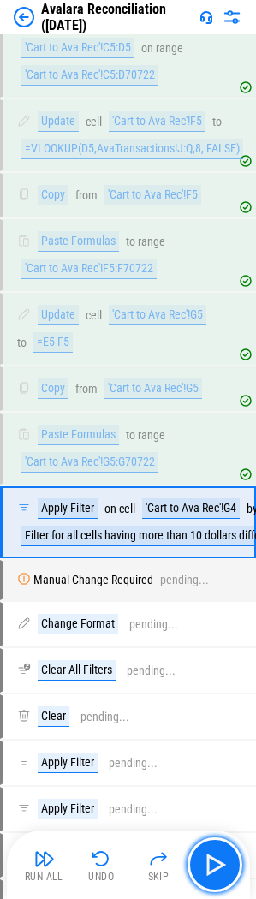
click at [225, 861] on img "button" at bounding box center [214, 864] width 27 height 27
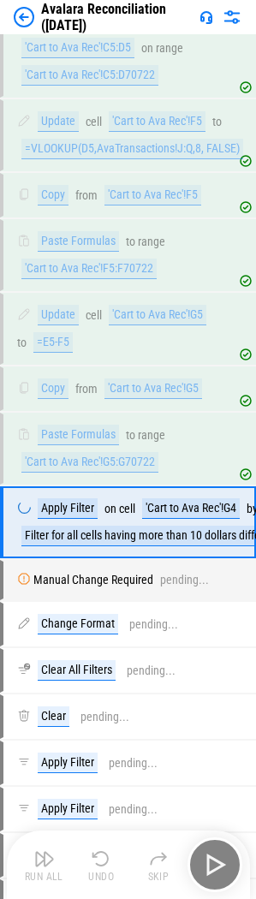
click at [225, 861] on div "Run All Undo Skip" at bounding box center [130, 865] width 226 height 55
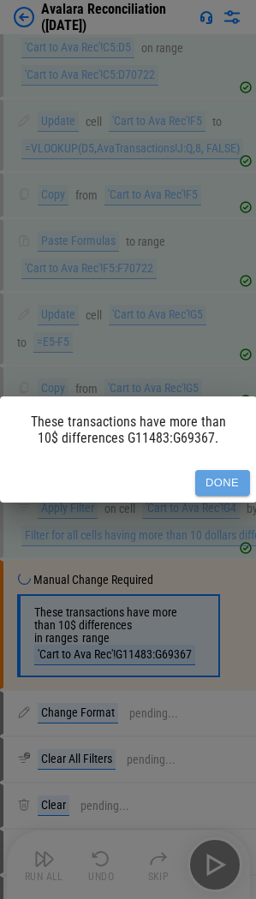
click at [225, 488] on button "Done" at bounding box center [222, 483] width 55 height 27
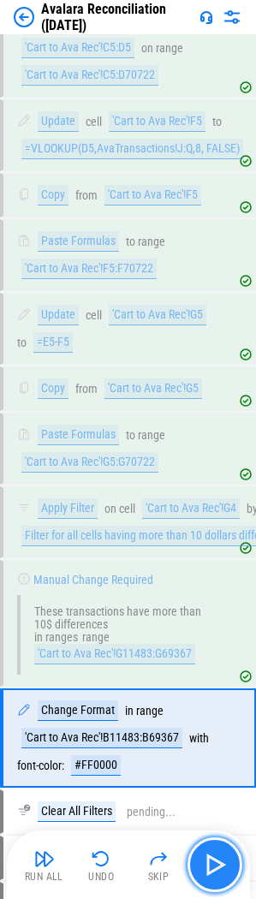
click at [220, 858] on img "button" at bounding box center [214, 864] width 27 height 27
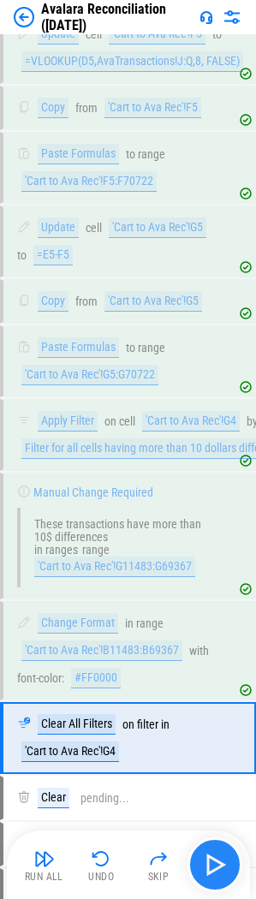
scroll to position [5728, 0]
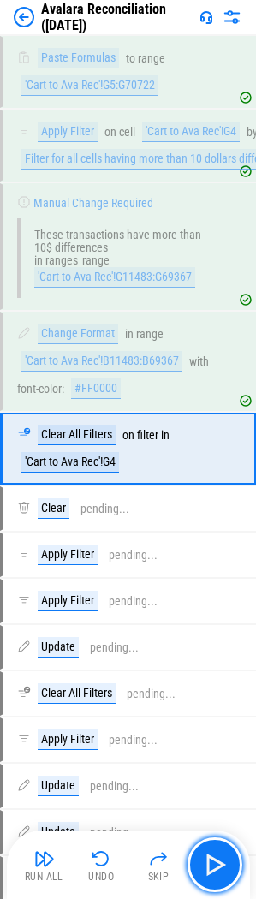
click at [217, 856] on img "button" at bounding box center [214, 864] width 27 height 27
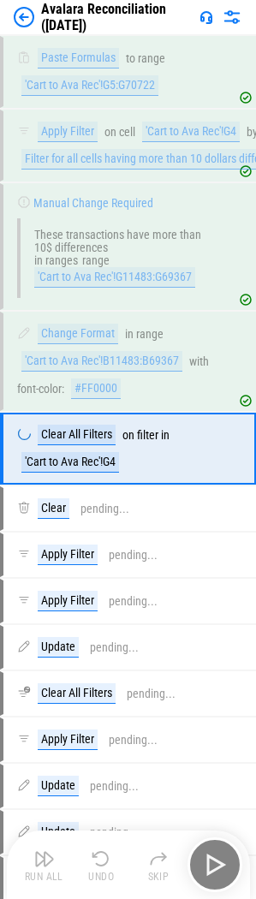
click at [214, 854] on div "Run All Undo Skip" at bounding box center [130, 865] width 226 height 55
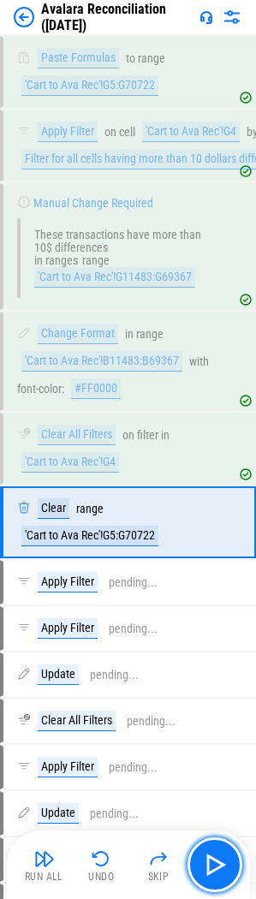
click at [214, 854] on img "button" at bounding box center [214, 864] width 27 height 27
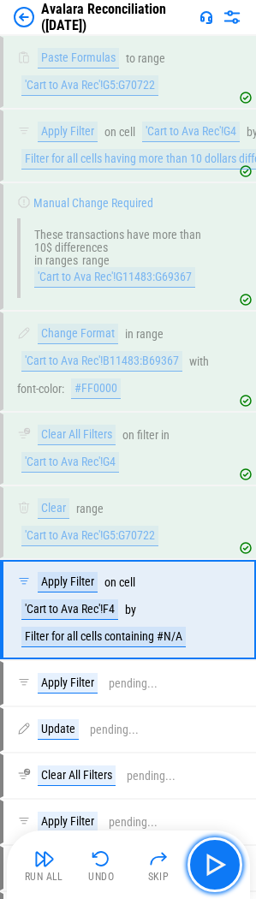
click at [214, 854] on img "button" at bounding box center [214, 864] width 27 height 27
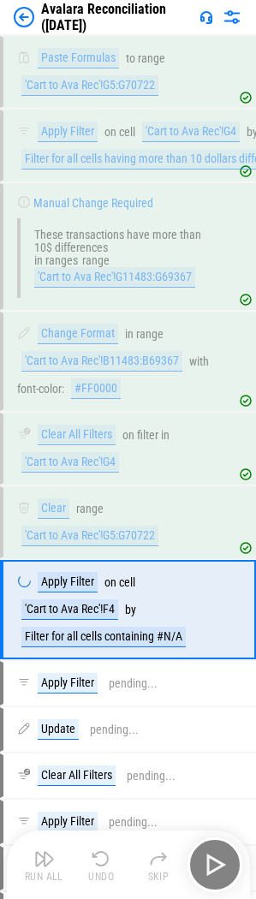
click at [214, 854] on div "Run All Undo Skip" at bounding box center [130, 865] width 226 height 55
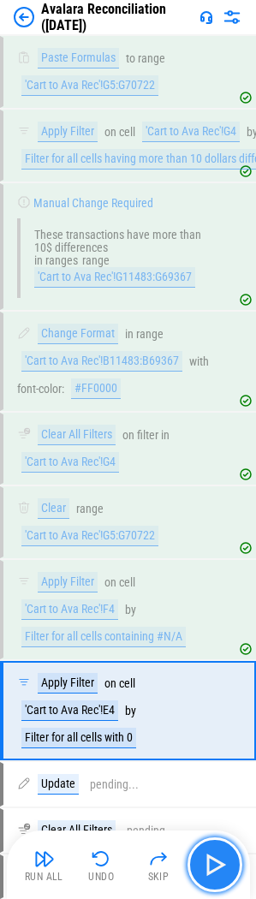
click at [213, 853] on img "button" at bounding box center [214, 864] width 27 height 27
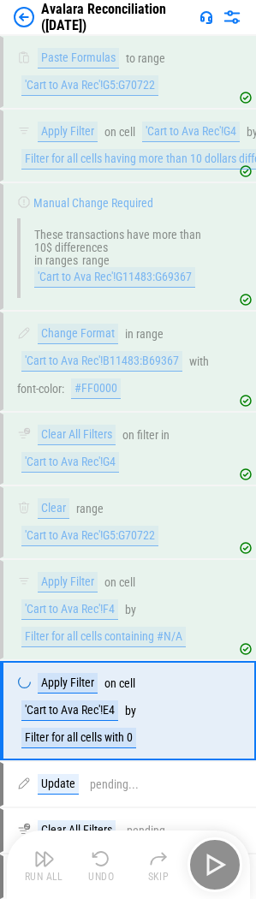
click at [213, 853] on div "Run All Undo Skip" at bounding box center [130, 865] width 226 height 55
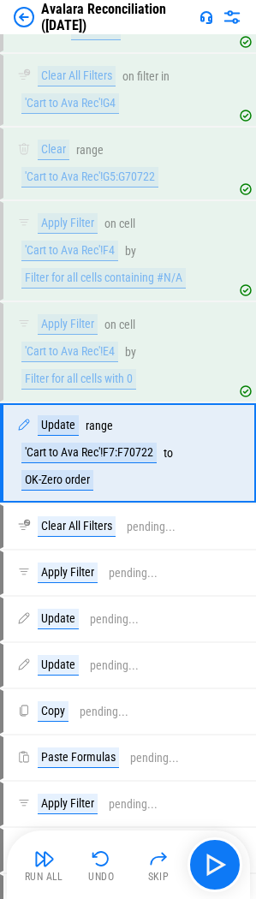
scroll to position [6091, 0]
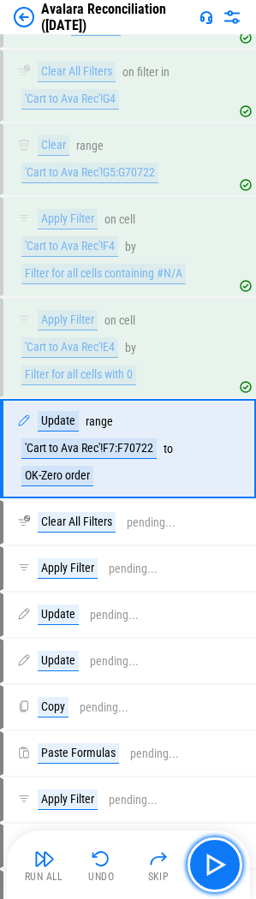
click at [213, 852] on img "button" at bounding box center [214, 864] width 27 height 27
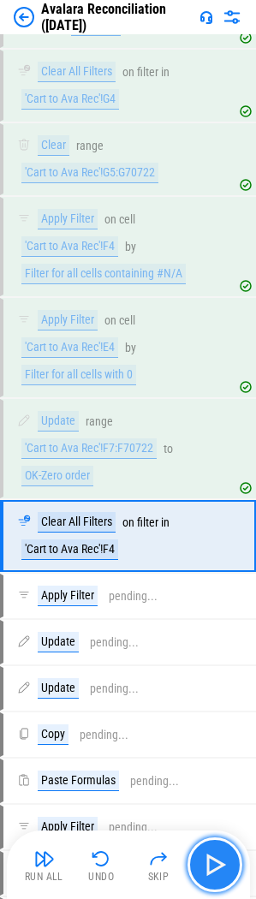
click at [212, 850] on button "button" at bounding box center [215, 865] width 55 height 55
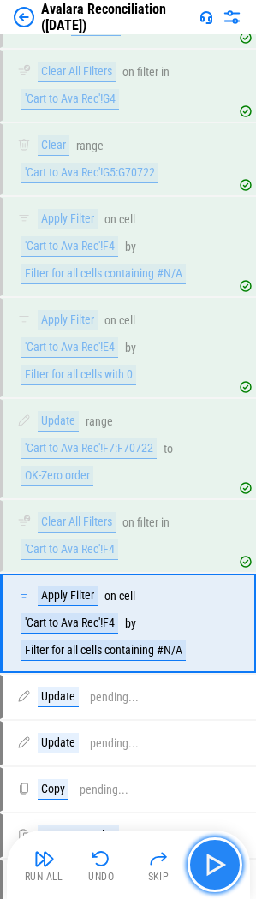
click at [209, 869] on img "button" at bounding box center [214, 864] width 27 height 27
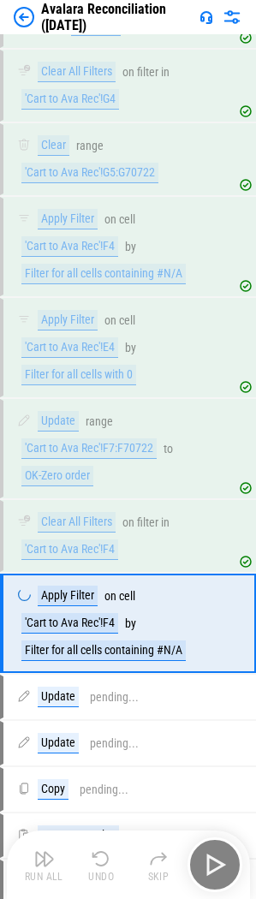
click at [209, 867] on div "Run All Undo Skip" at bounding box center [130, 865] width 226 height 55
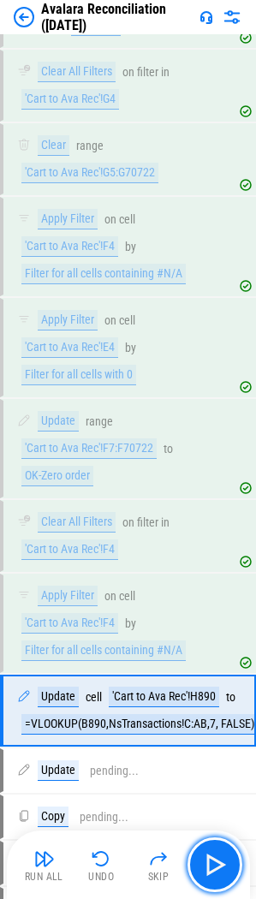
click at [209, 867] on img "button" at bounding box center [214, 864] width 27 height 27
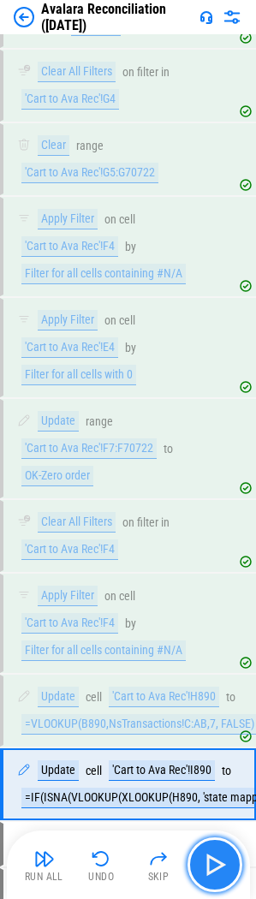
click at [209, 862] on img "button" at bounding box center [214, 864] width 27 height 27
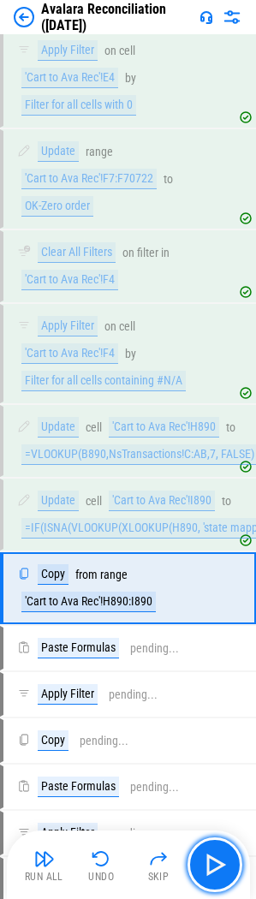
click at [210, 862] on img "button" at bounding box center [214, 864] width 27 height 27
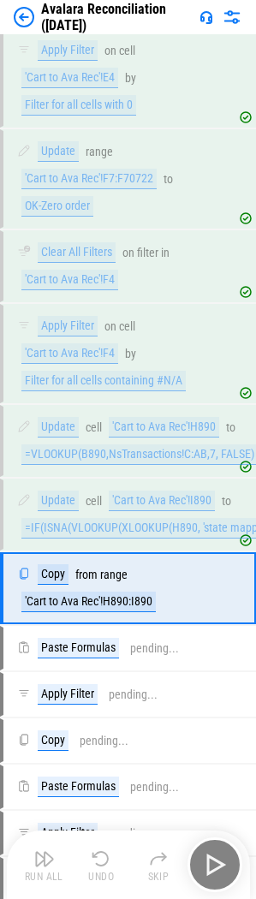
scroll to position [6458, 0]
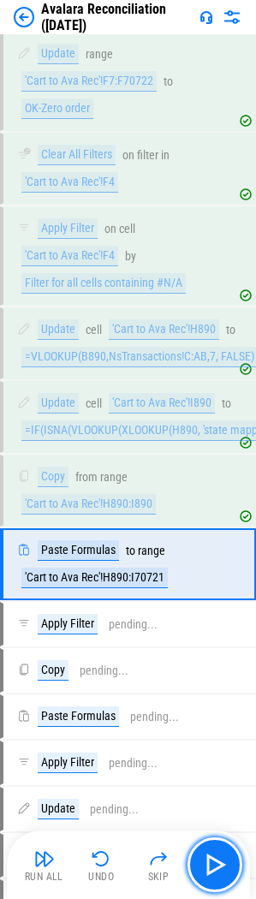
click at [210, 862] on img "button" at bounding box center [214, 864] width 27 height 27
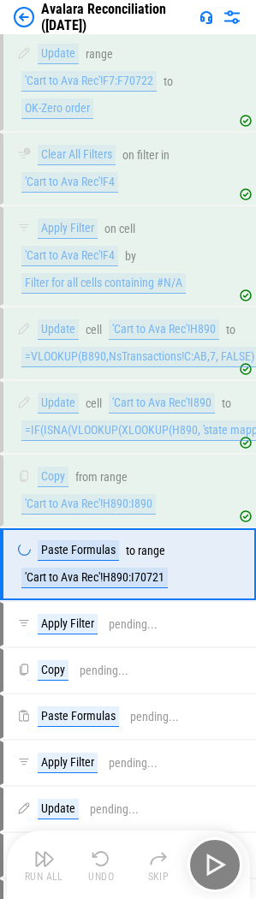
click at [210, 862] on div "Run All Undo Skip" at bounding box center [130, 865] width 226 height 55
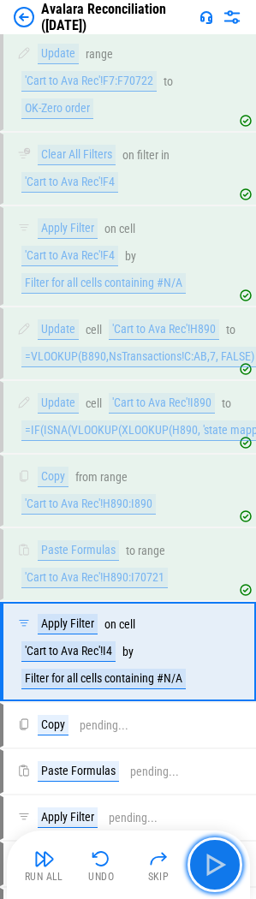
click at [210, 862] on img "button" at bounding box center [214, 864] width 27 height 27
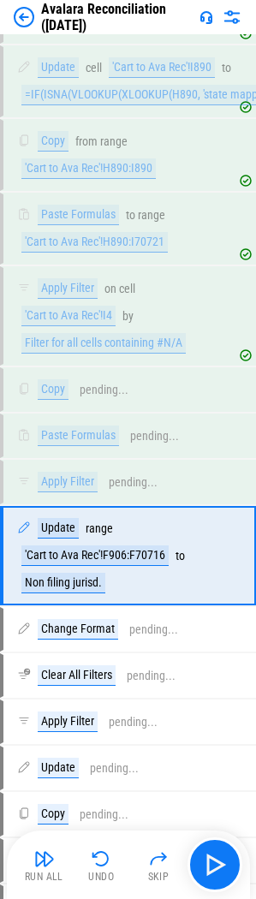
scroll to position [6901, 0]
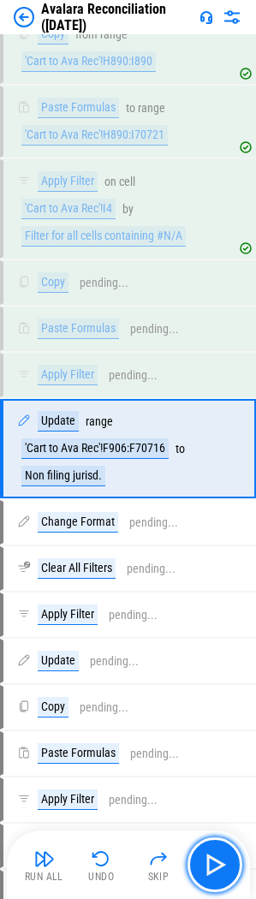
click at [213, 857] on img "button" at bounding box center [214, 864] width 27 height 27
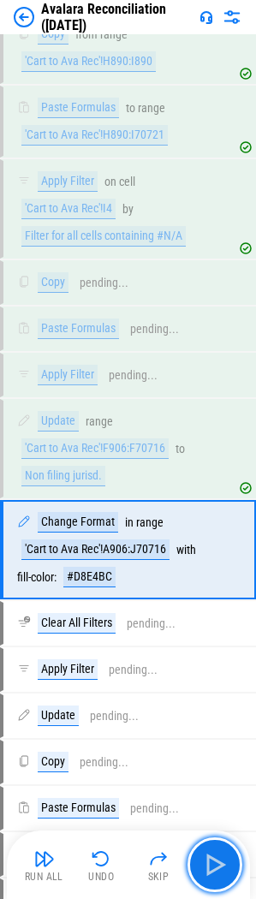
click at [213, 857] on img "button" at bounding box center [214, 864] width 27 height 27
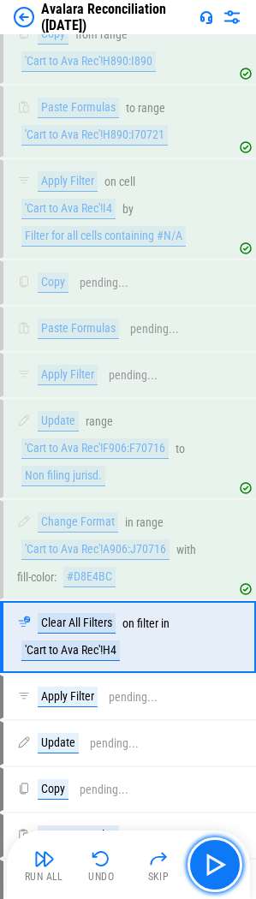
click at [213, 857] on img "button" at bounding box center [214, 864] width 27 height 27
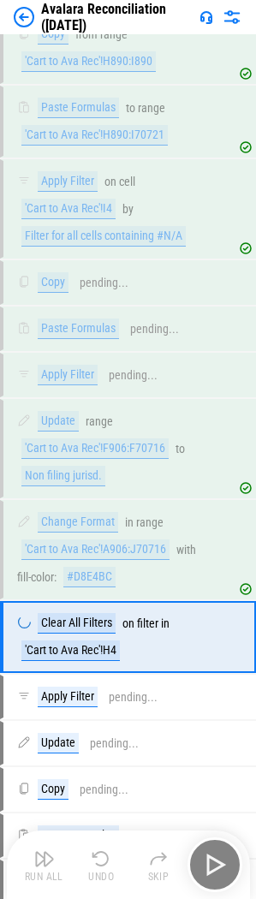
click at [213, 857] on div "Run All Undo Skip" at bounding box center [130, 865] width 226 height 55
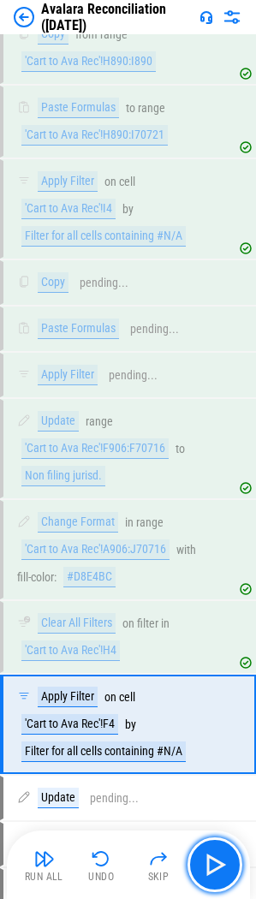
click at [213, 857] on img "button" at bounding box center [214, 864] width 27 height 27
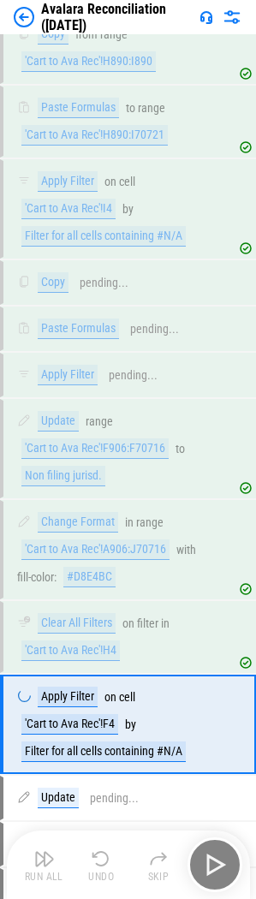
click at [213, 857] on div "Run All Undo Skip" at bounding box center [130, 865] width 226 height 55
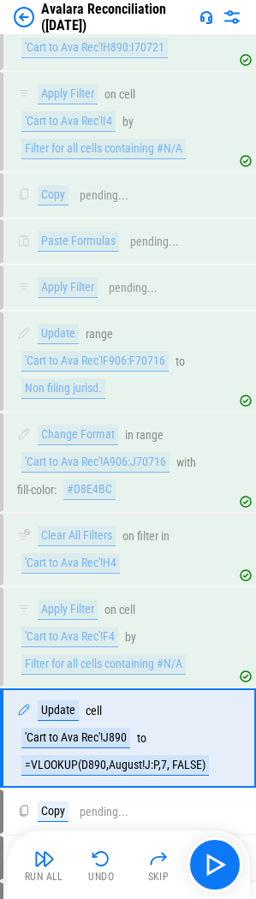
scroll to position [7278, 0]
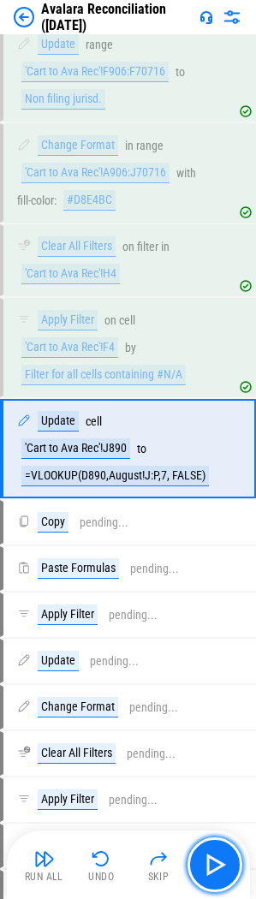
click at [213, 857] on img "button" at bounding box center [214, 864] width 27 height 27
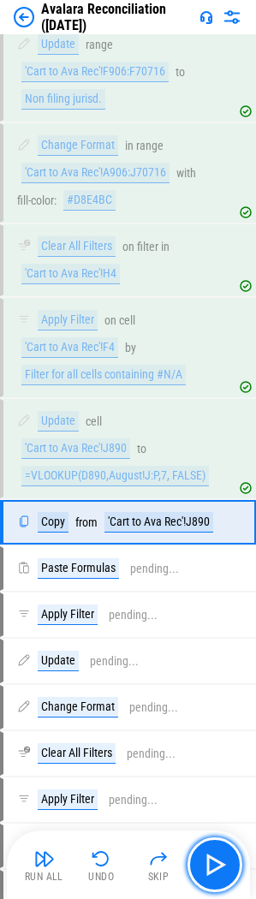
click at [213, 857] on img "button" at bounding box center [214, 864] width 27 height 27
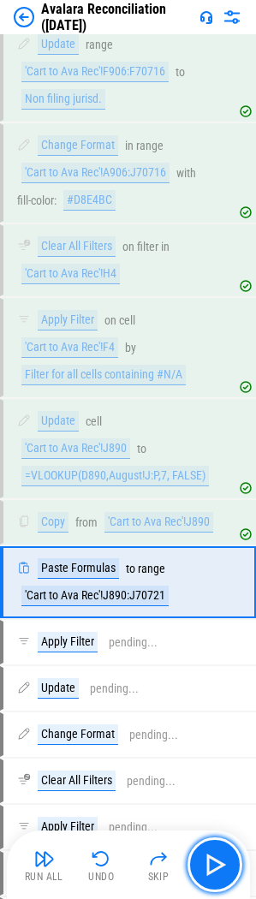
click at [213, 857] on img "button" at bounding box center [214, 864] width 27 height 27
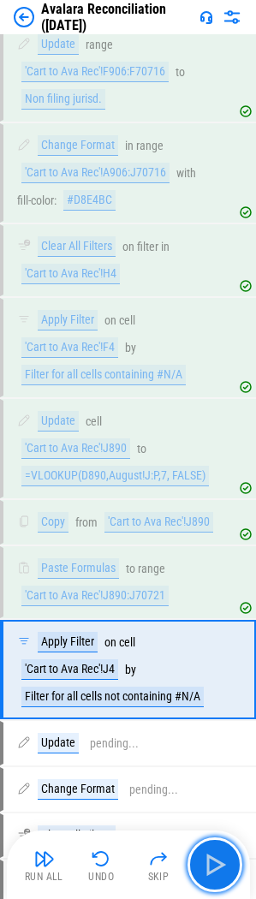
click at [213, 857] on img "button" at bounding box center [214, 864] width 27 height 27
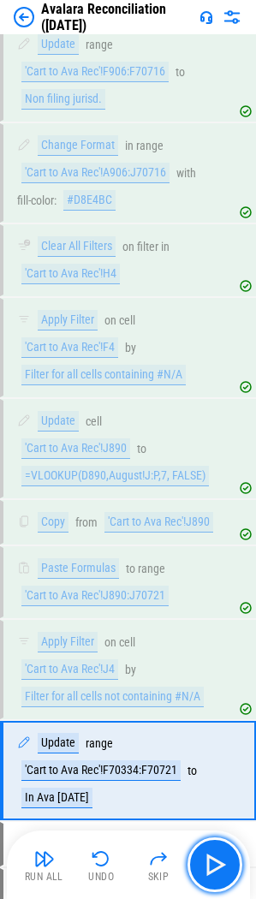
click at [213, 857] on img "button" at bounding box center [214, 864] width 27 height 27
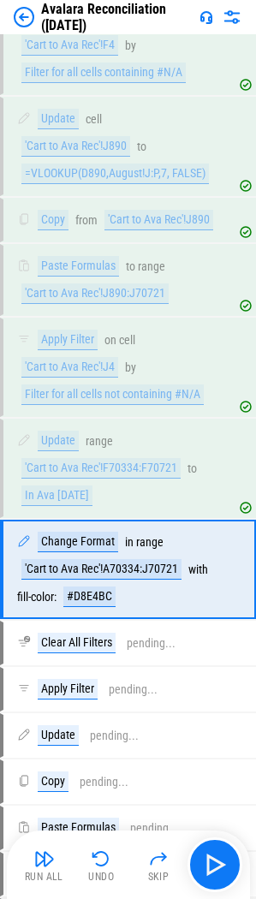
scroll to position [7701, 0]
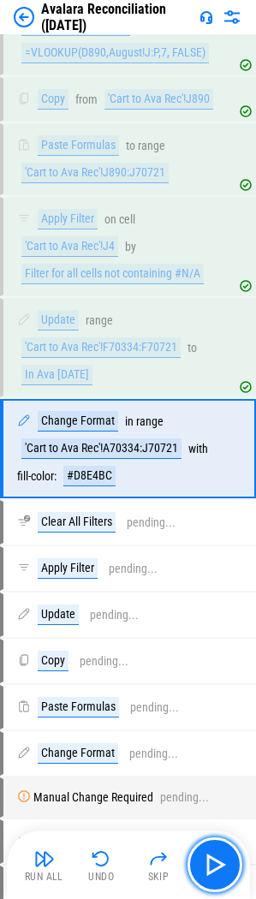
click at [213, 857] on img "button" at bounding box center [214, 864] width 27 height 27
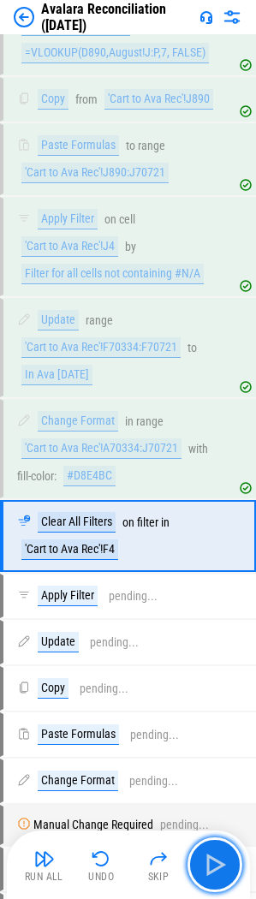
click at [213, 857] on img "button" at bounding box center [214, 864] width 27 height 27
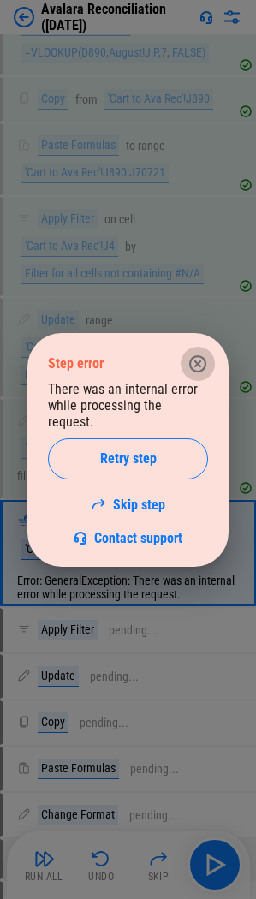
click at [205, 367] on icon "button" at bounding box center [197, 363] width 17 height 17
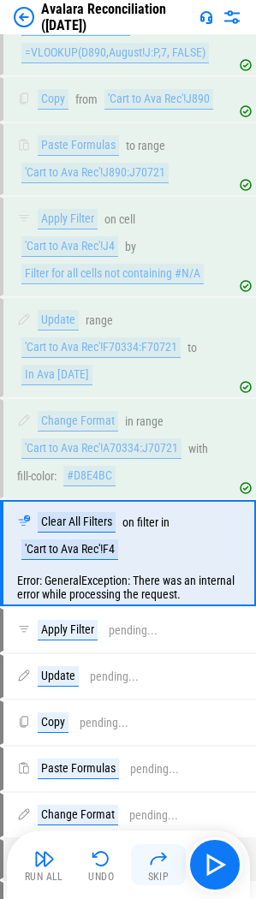
click at [159, 869] on button "Skip" at bounding box center [158, 864] width 55 height 41
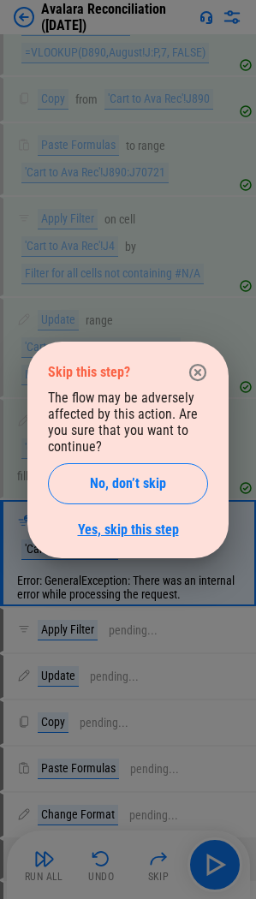
click at [110, 527] on link "Yes, skip this step" at bounding box center [128, 530] width 101 height 16
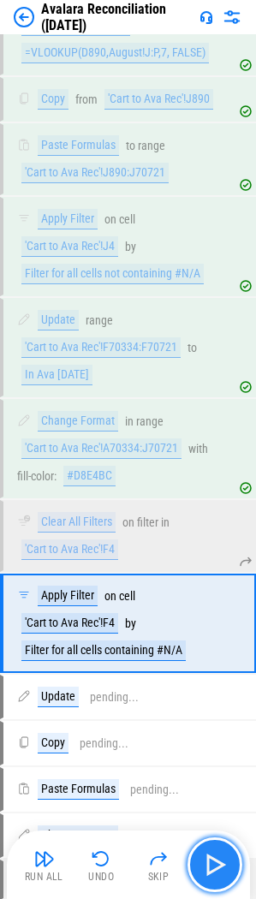
click at [211, 862] on img "button" at bounding box center [214, 864] width 27 height 27
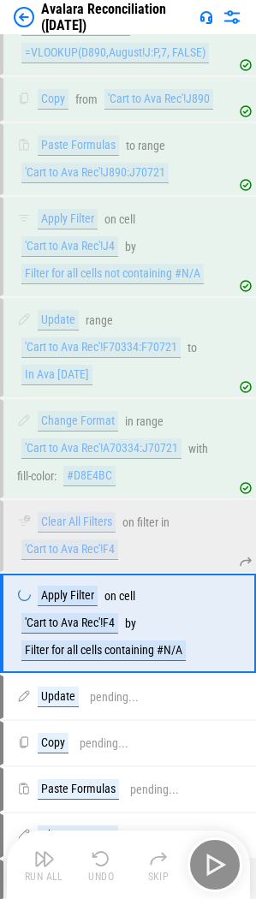
click at [211, 862] on div "Run All Undo Skip" at bounding box center [130, 865] width 226 height 55
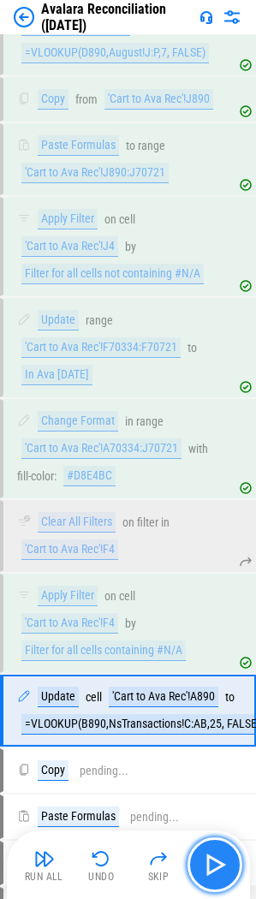
click at [211, 862] on img "button" at bounding box center [214, 864] width 27 height 27
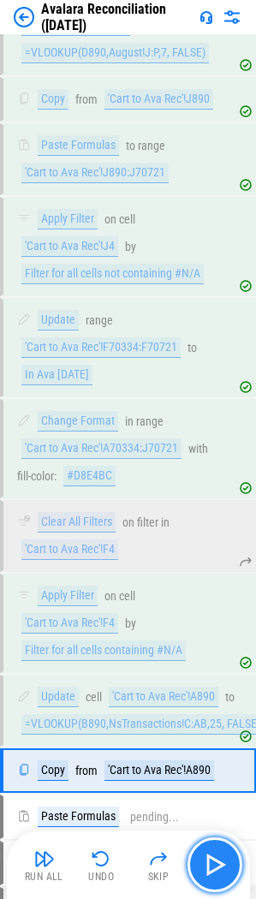
click at [211, 862] on img "button" at bounding box center [214, 864] width 27 height 27
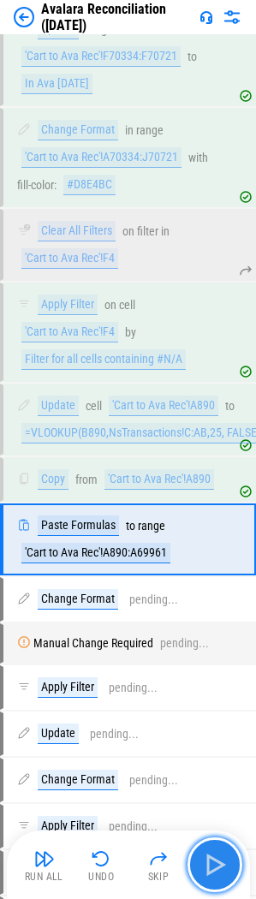
scroll to position [8083, 0]
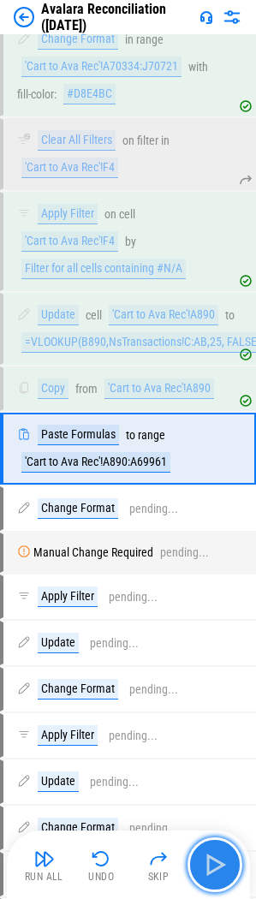
click at [211, 862] on img "button" at bounding box center [214, 864] width 27 height 27
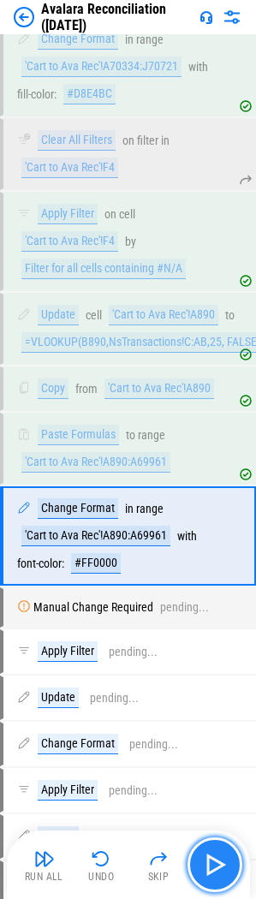
click at [212, 867] on img "button" at bounding box center [214, 864] width 27 height 27
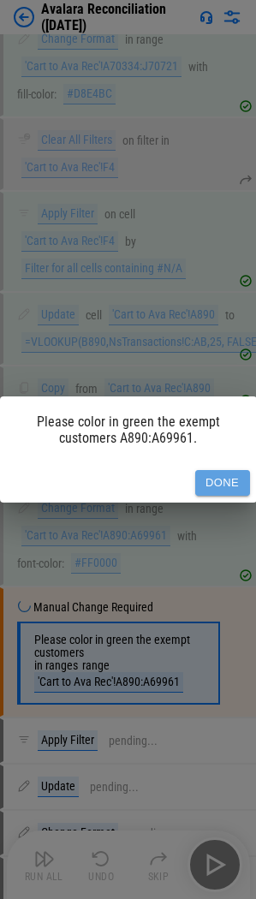
click at [227, 474] on button "Done" at bounding box center [222, 483] width 55 height 27
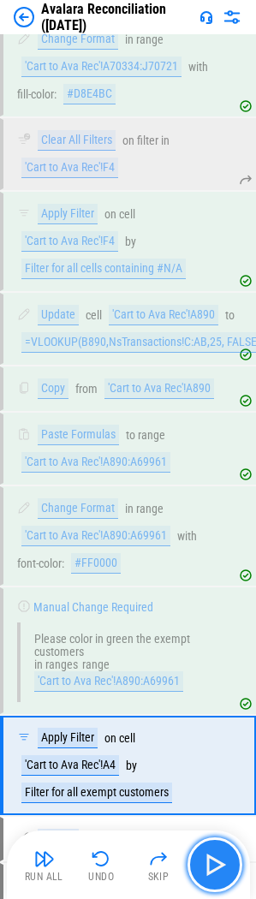
click at [212, 856] on img "button" at bounding box center [214, 864] width 27 height 27
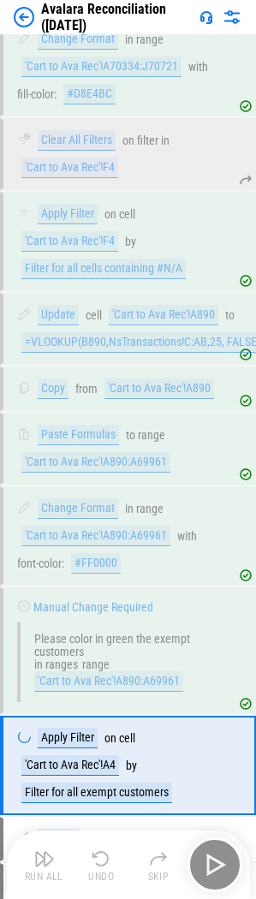
click at [212, 856] on div "Run All Undo Skip" at bounding box center [130, 865] width 226 height 55
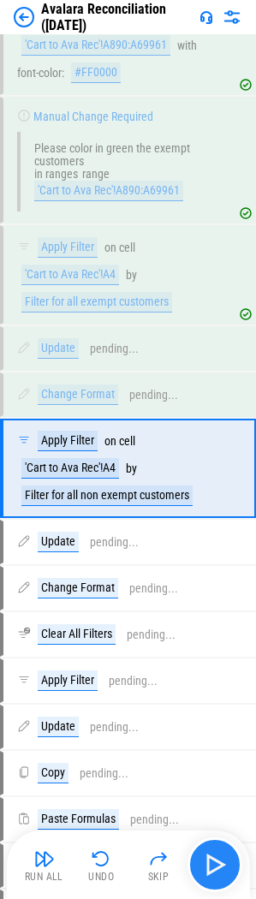
scroll to position [8593, 0]
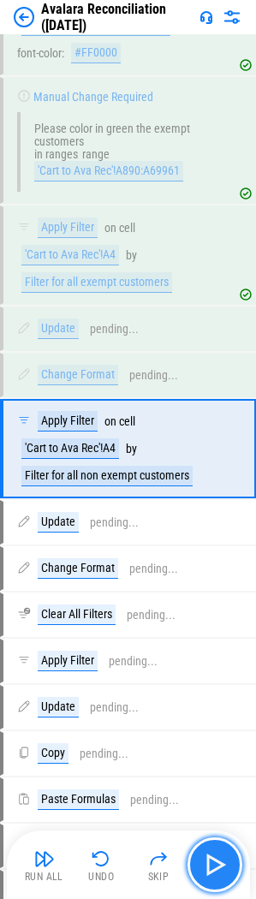
click at [212, 856] on img "button" at bounding box center [214, 864] width 27 height 27
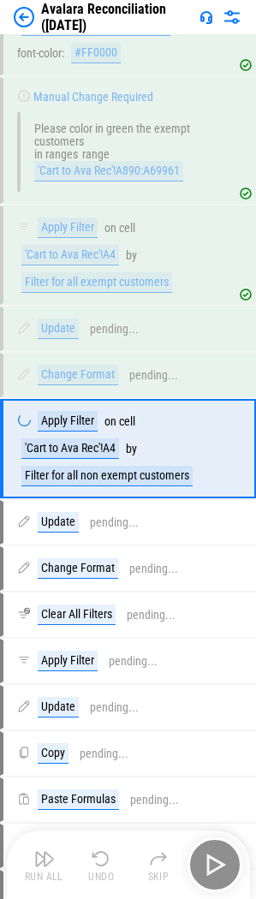
click at [212, 856] on div "Run All Undo Skip" at bounding box center [130, 865] width 226 height 55
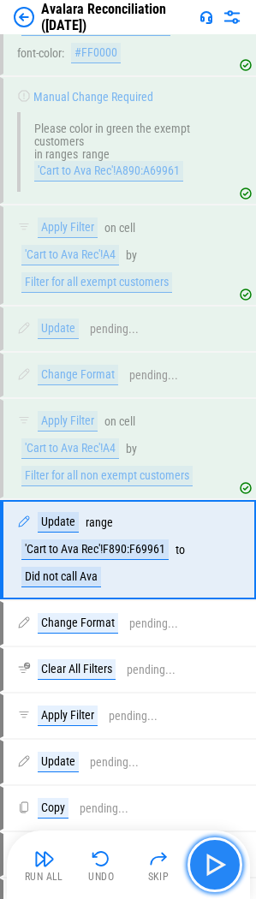
click at [212, 856] on img "button" at bounding box center [214, 864] width 27 height 27
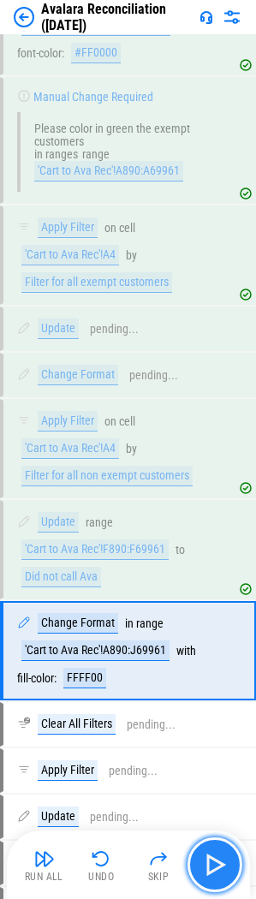
click at [212, 856] on img "button" at bounding box center [214, 864] width 27 height 27
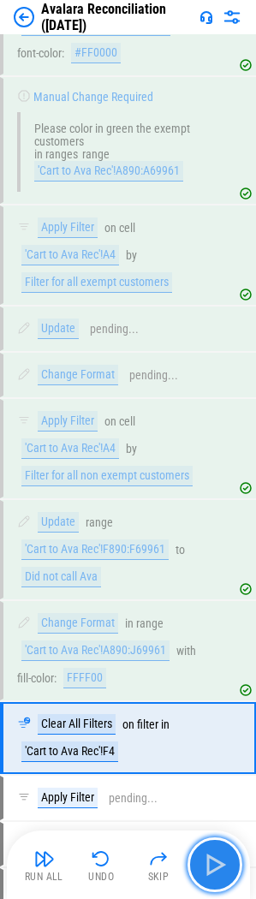
click at [212, 856] on img "button" at bounding box center [214, 864] width 27 height 27
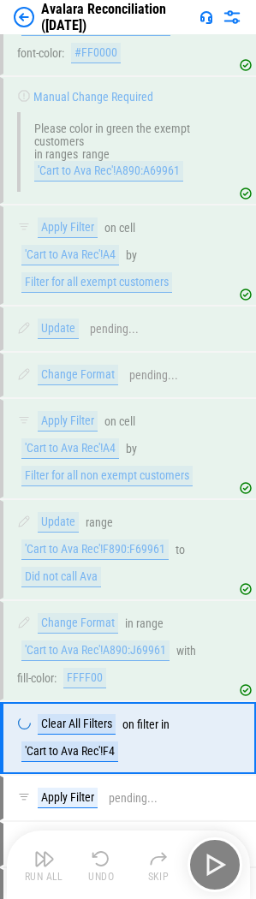
click at [207, 856] on div "Run All Undo Skip" at bounding box center [130, 865] width 226 height 55
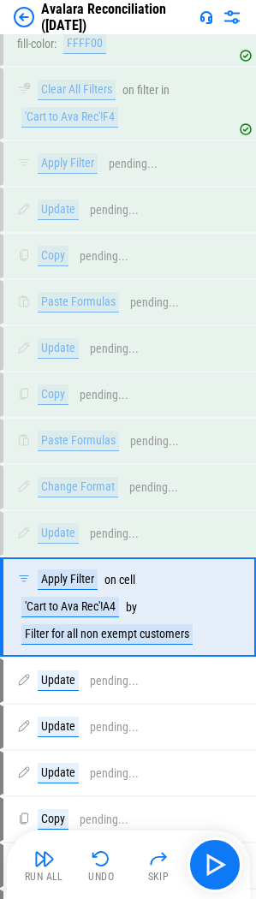
scroll to position [9386, 0]
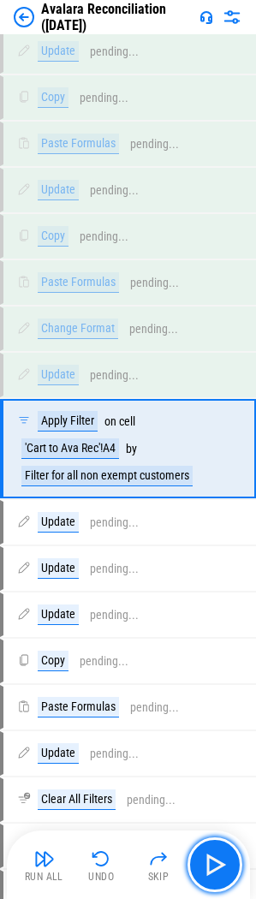
click at [207, 858] on img "button" at bounding box center [214, 864] width 27 height 27
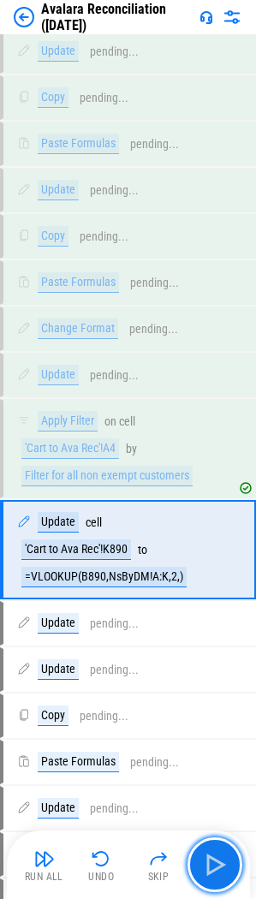
click at [207, 858] on img "button" at bounding box center [214, 864] width 27 height 27
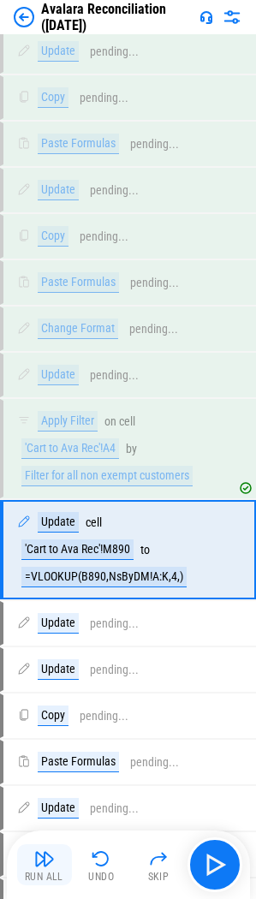
click at [35, 870] on button "Run All" at bounding box center [44, 864] width 55 height 41
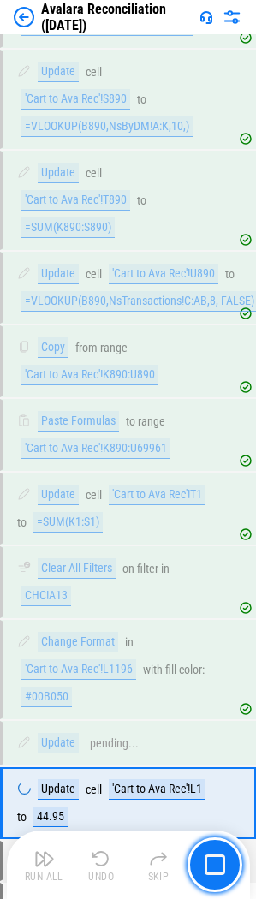
scroll to position [10191, 0]
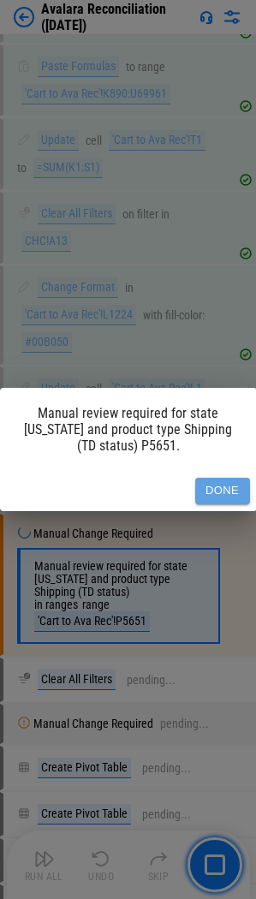
click at [222, 487] on button "Done" at bounding box center [222, 491] width 55 height 27
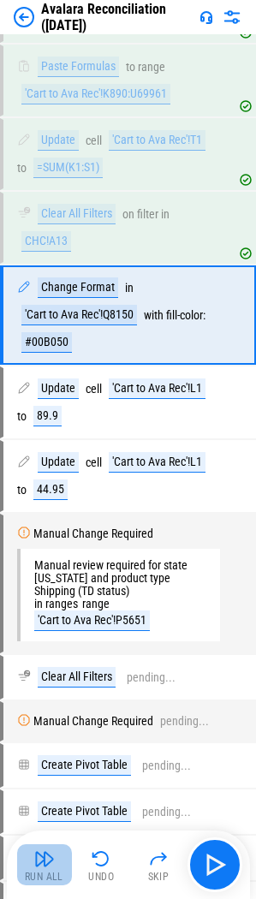
click at [40, 865] on img "button" at bounding box center [44, 859] width 21 height 21
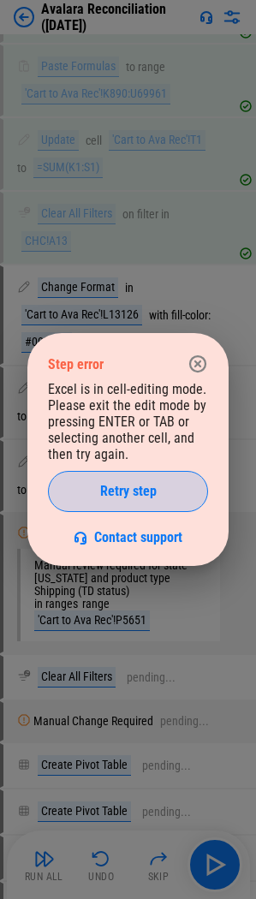
click at [157, 480] on button "Retry step" at bounding box center [128, 491] width 160 height 41
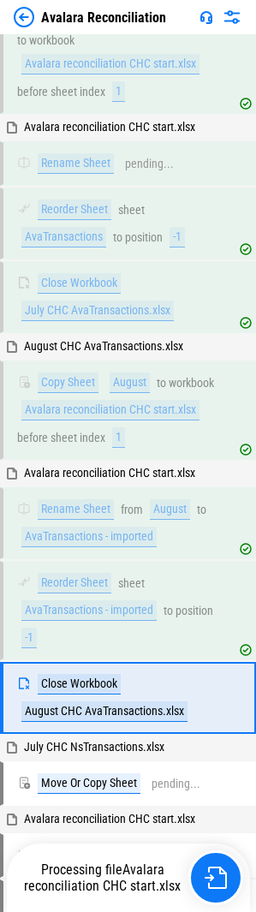
scroll to position [490, 0]
